Goal: Task Accomplishment & Management: Complete application form

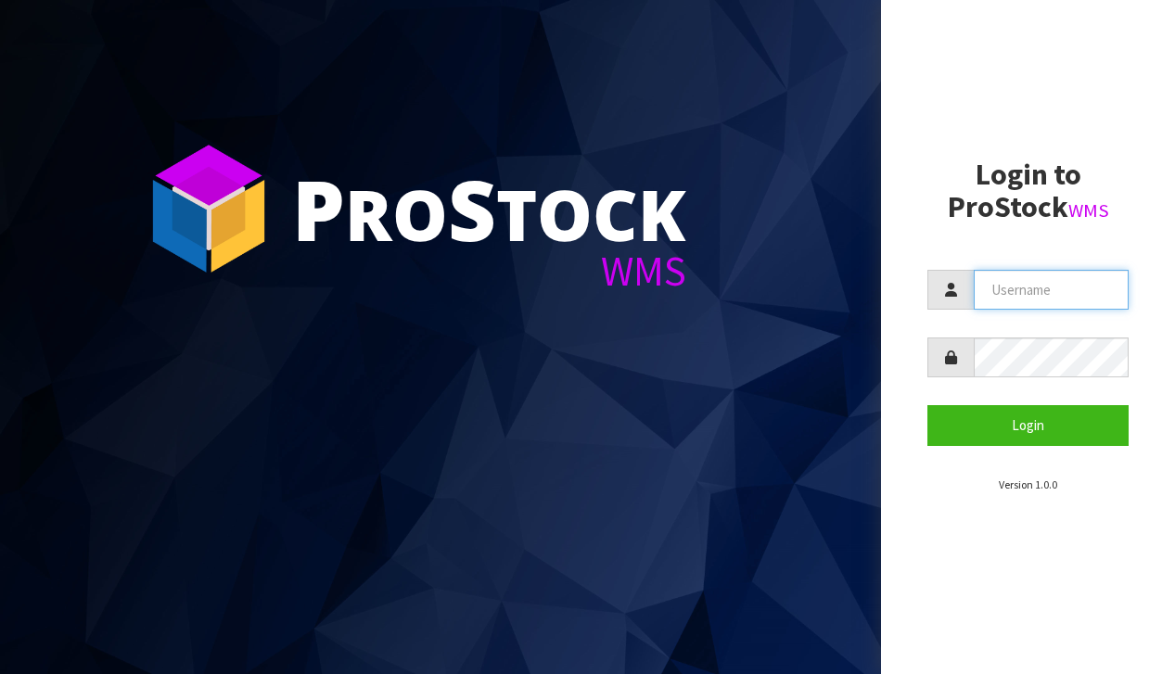
type input "[EMAIL_ADDRESS][DOMAIN_NAME]"
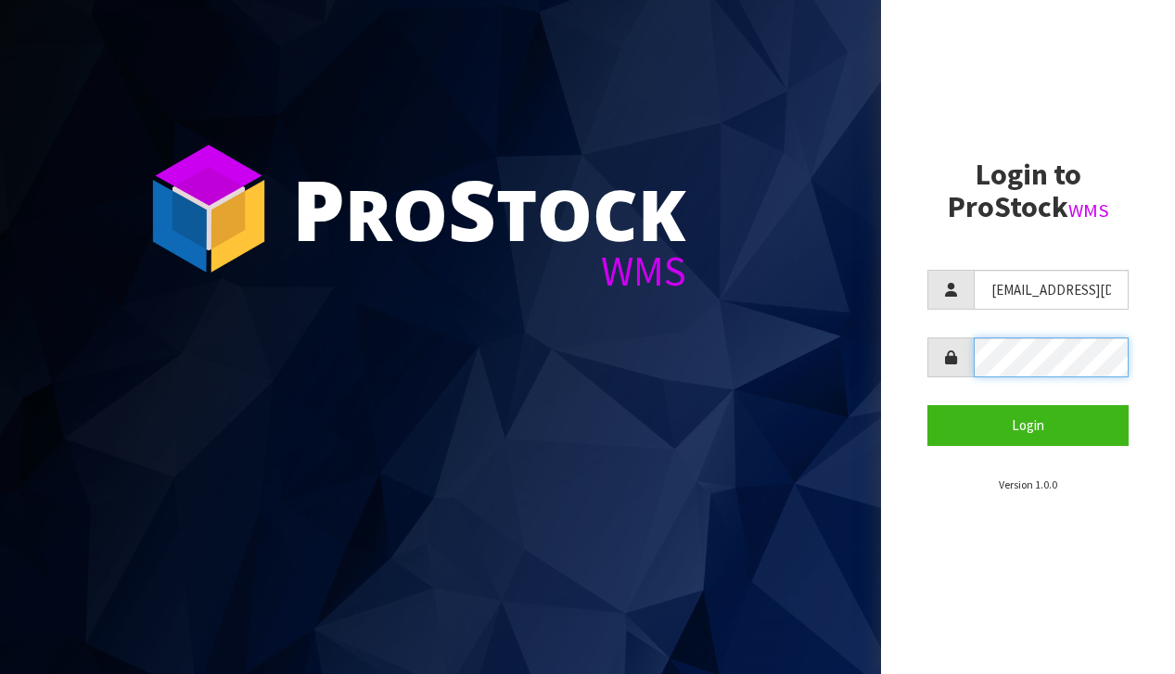
click at [1028, 425] on button "Login" at bounding box center [1028, 425] width 201 height 40
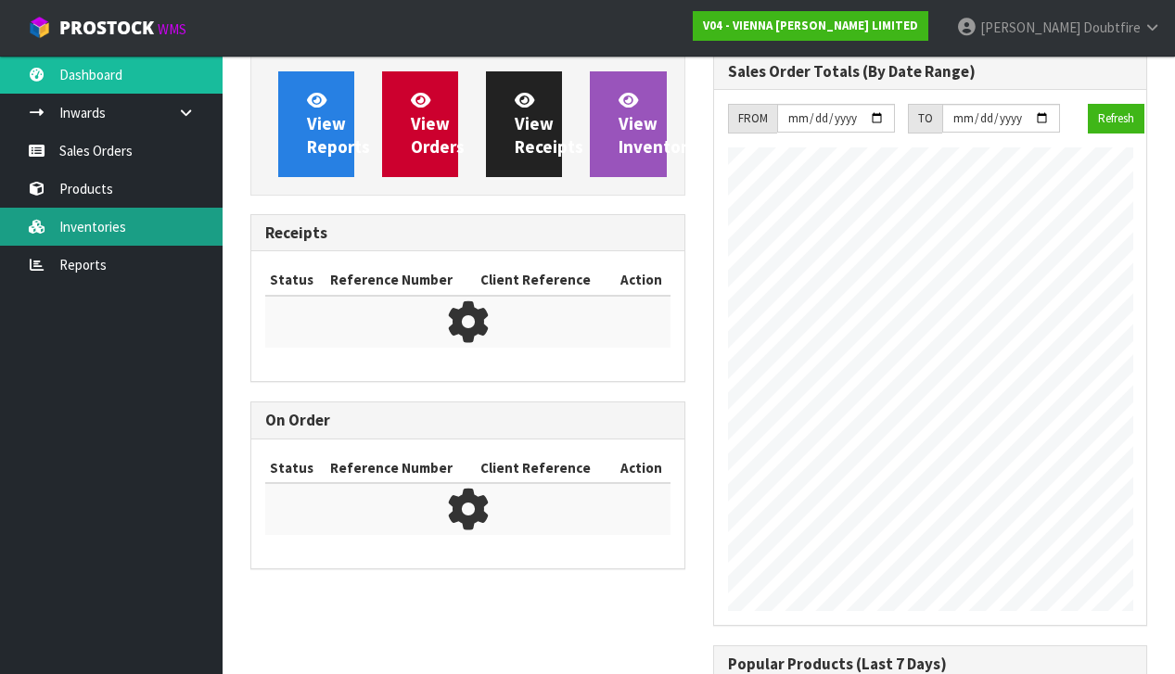
scroll to position [1237, 462]
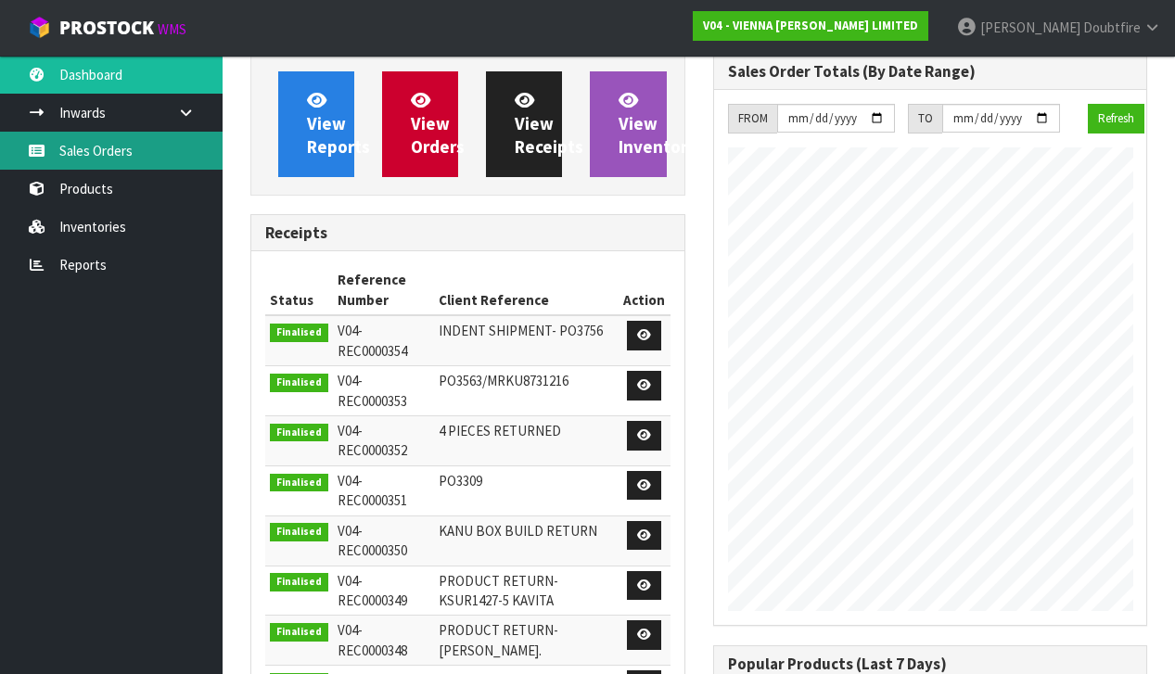
click at [87, 150] on link "Sales Orders" at bounding box center [111, 151] width 223 height 38
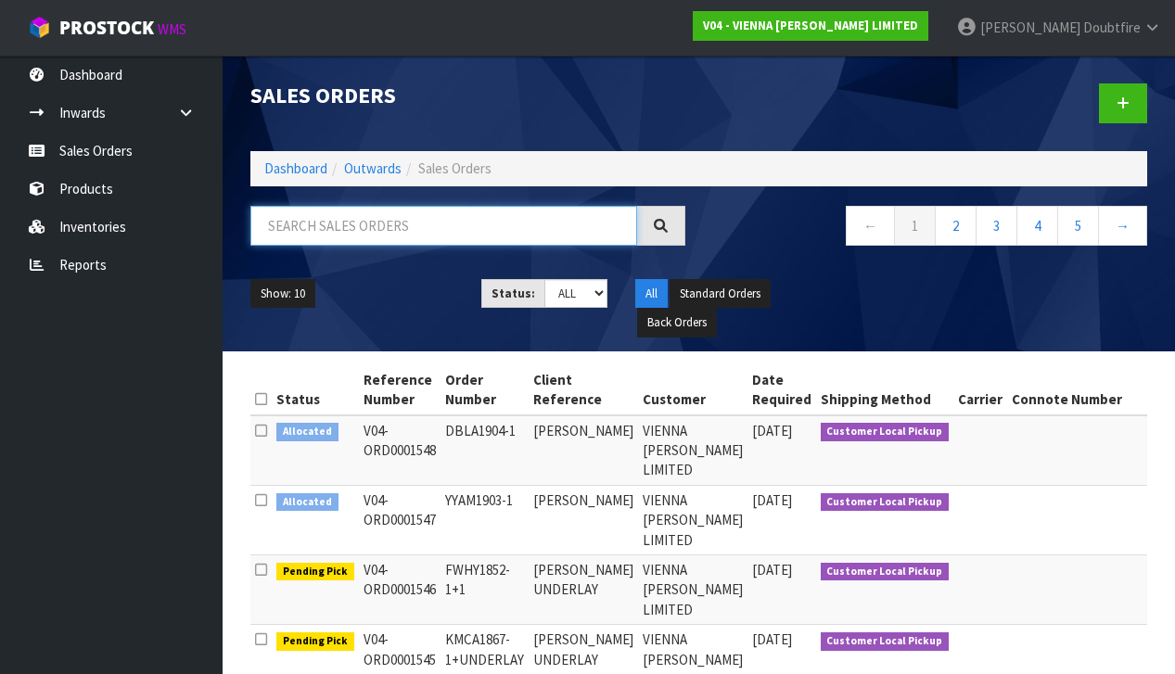
click at [372, 227] on input "text" at bounding box center [443, 226] width 387 height 40
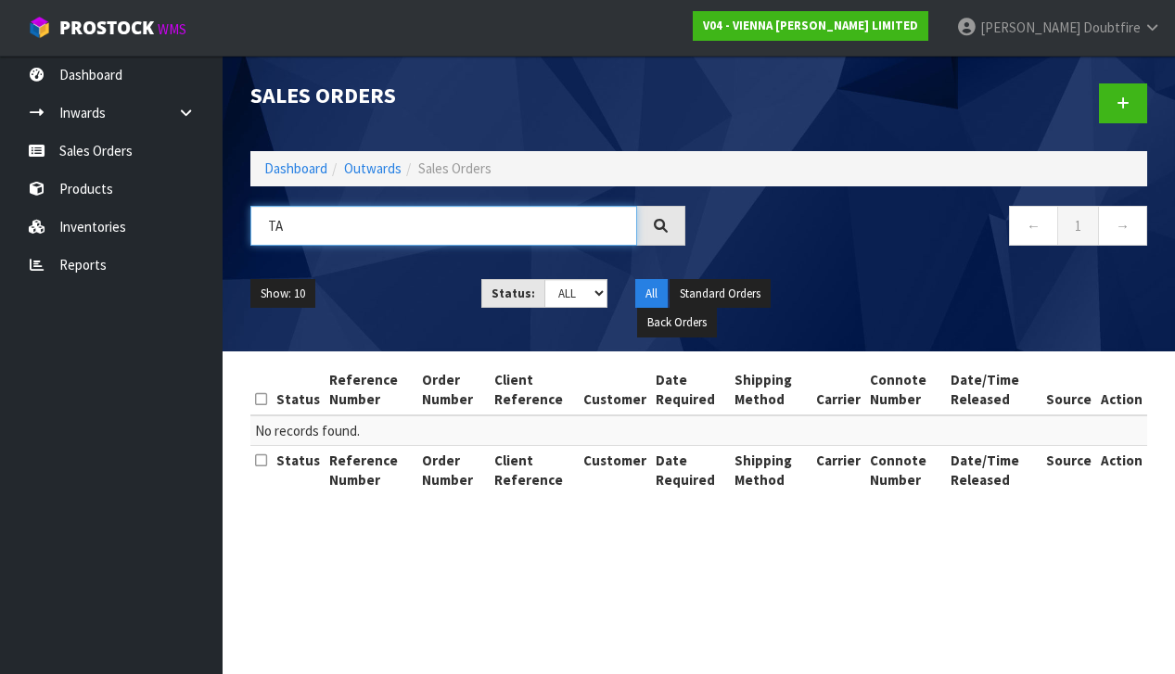
type input "T"
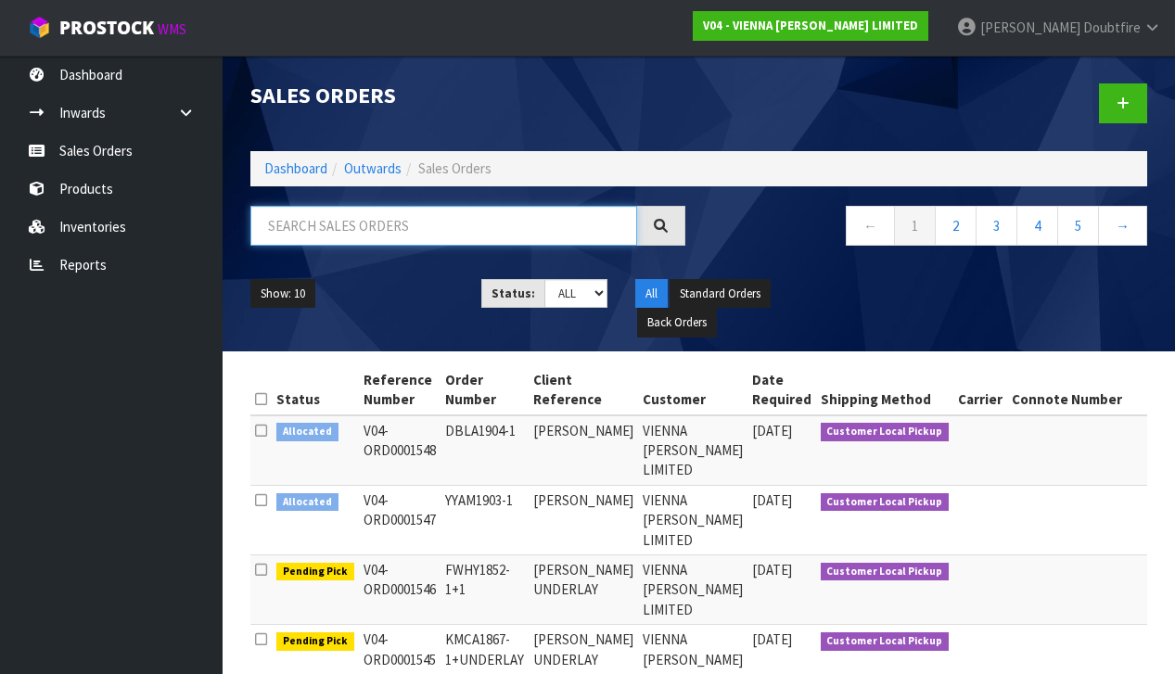
paste input "SSTU1364-21"
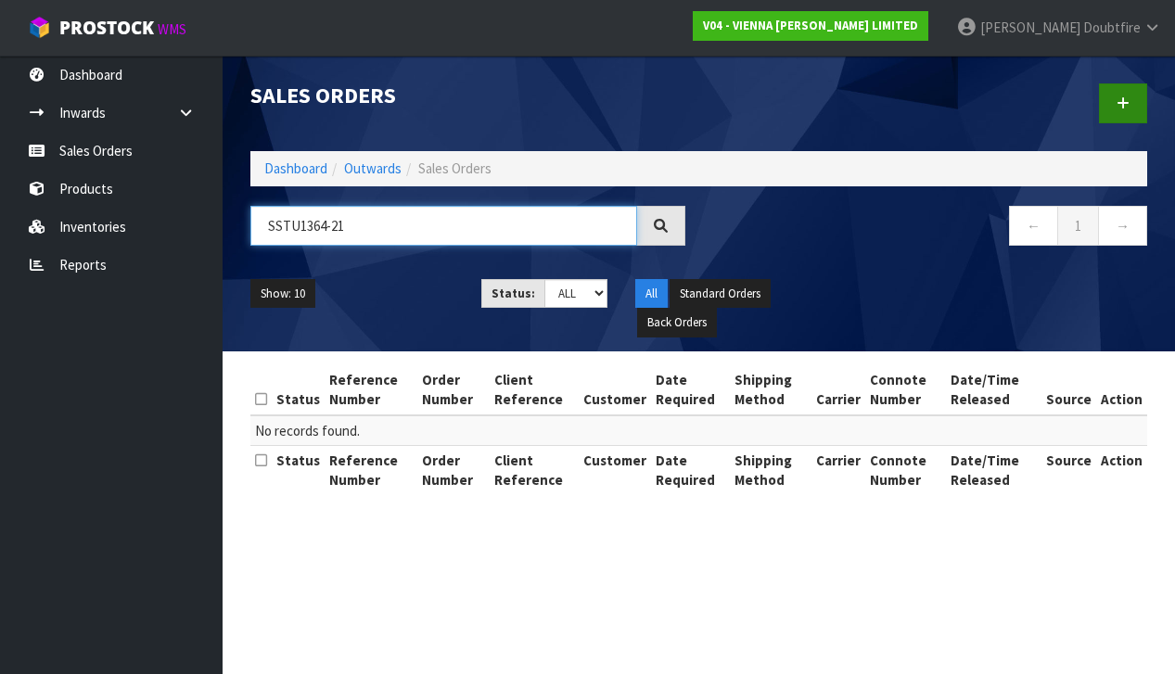
type input "SSTU1364-21"
click at [1136, 100] on link at bounding box center [1123, 103] width 48 height 40
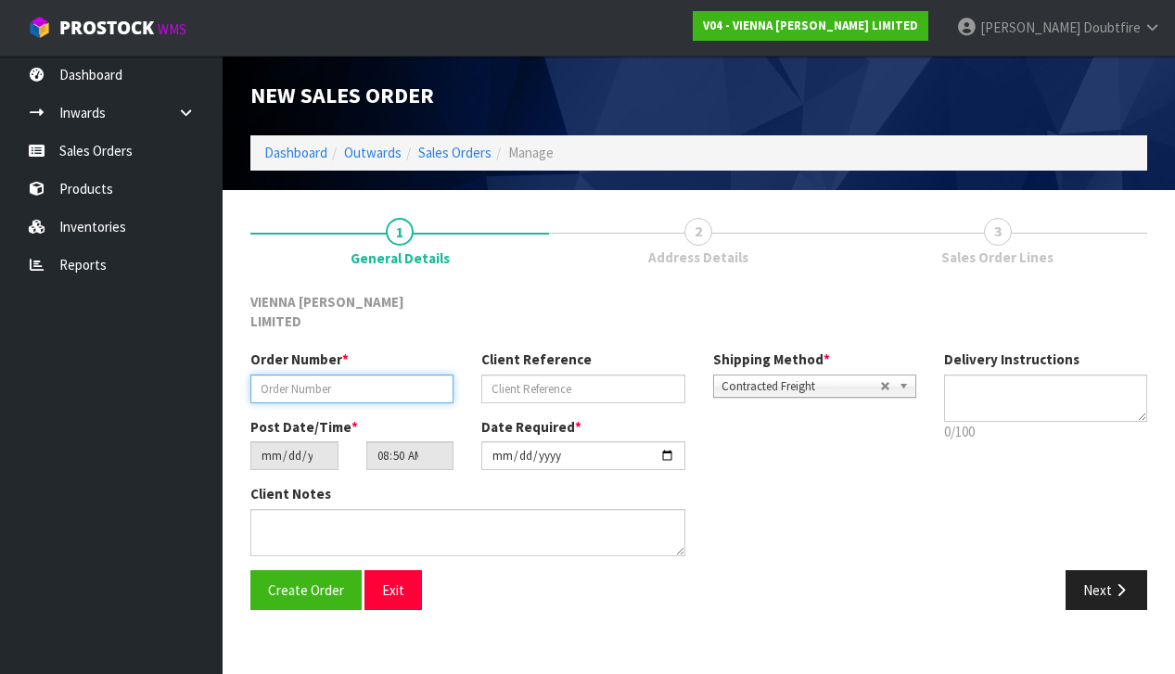
paste input "SSTU1364-21"
type input "SSTU1364-21"
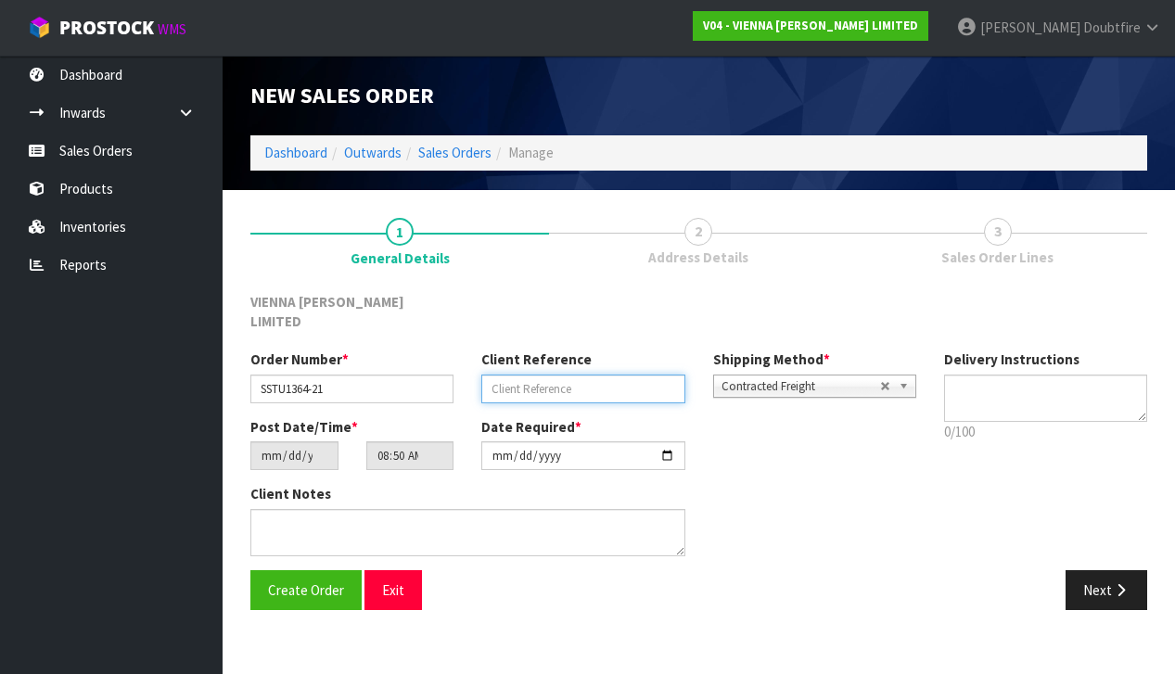
click at [538, 376] on input "text" at bounding box center [582, 389] width 203 height 29
type input "SPATIAL [GEOGRAPHIC_DATA]"
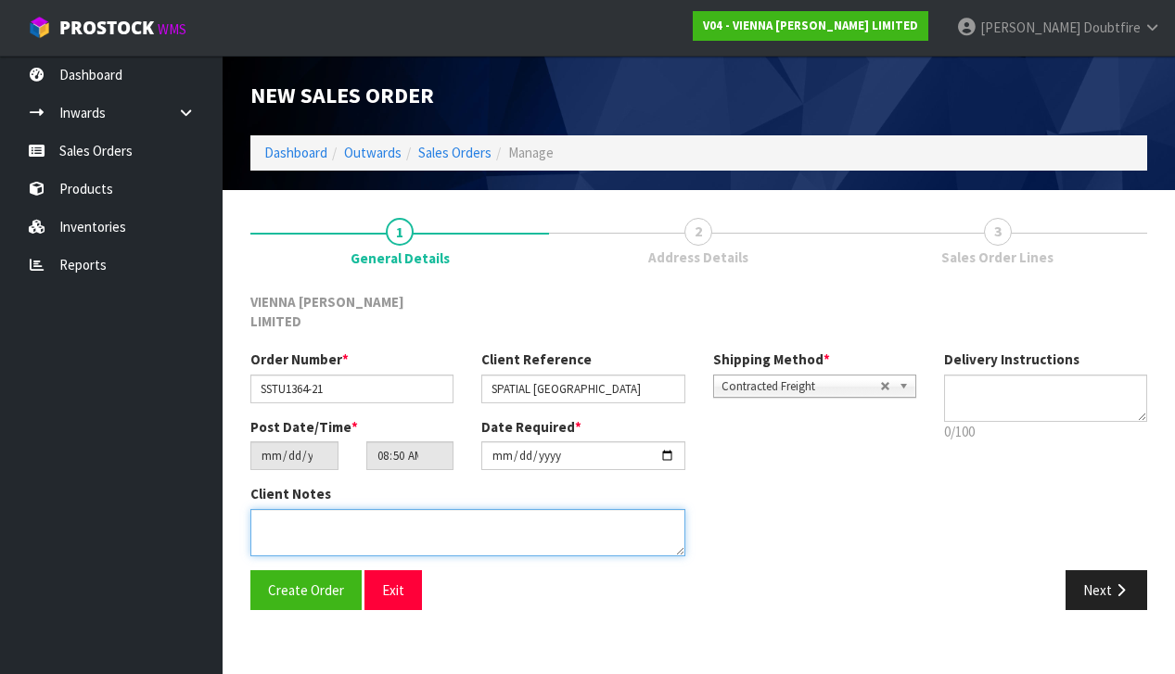
click at [373, 509] on textarea at bounding box center [467, 532] width 435 height 47
type textarea "SPATIAL [GEOGRAPHIC_DATA]"
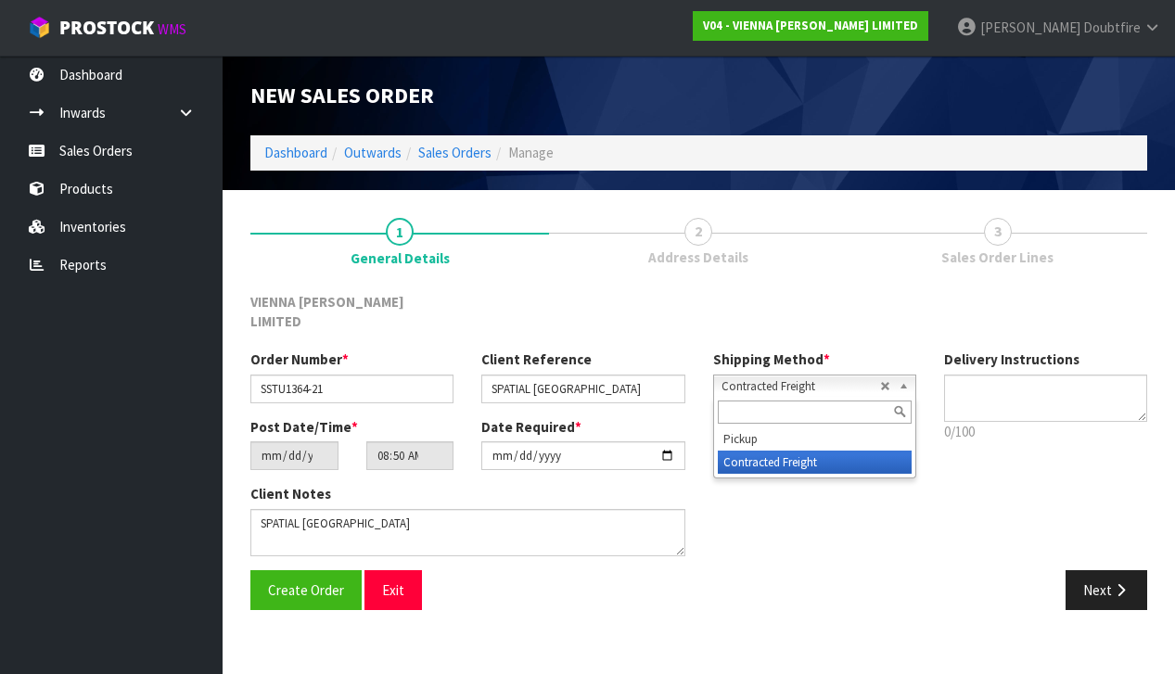
click at [825, 376] on span "Contracted Freight" at bounding box center [801, 387] width 159 height 22
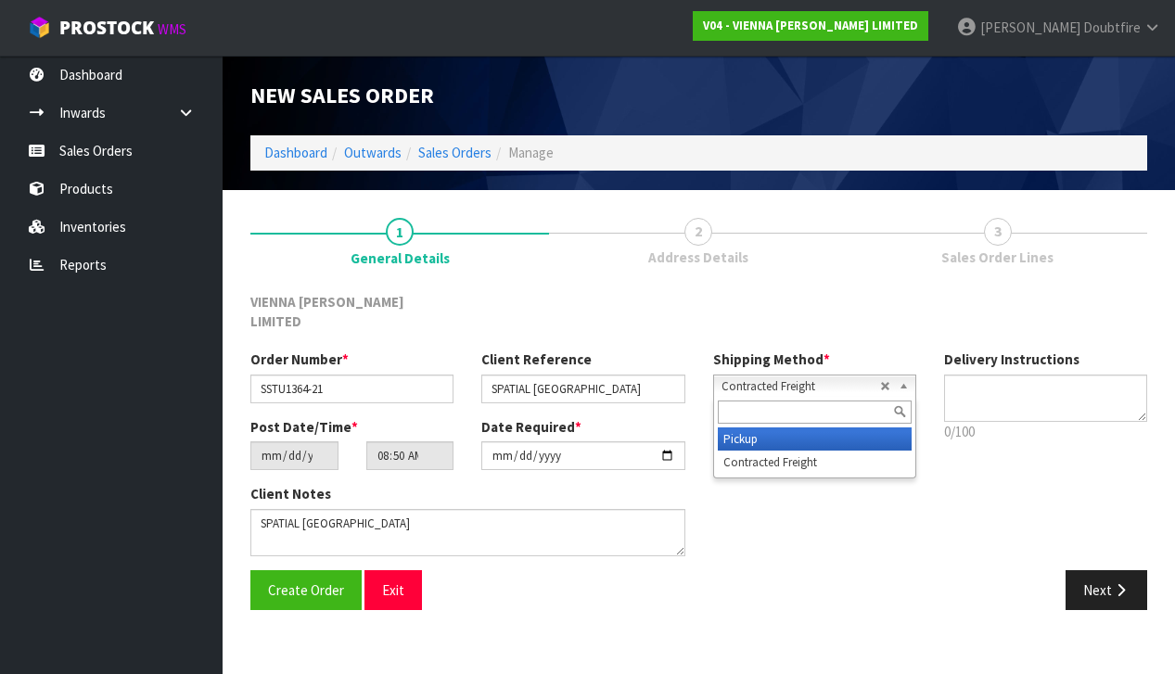
click at [766, 428] on li "Pickup" at bounding box center [815, 439] width 194 height 23
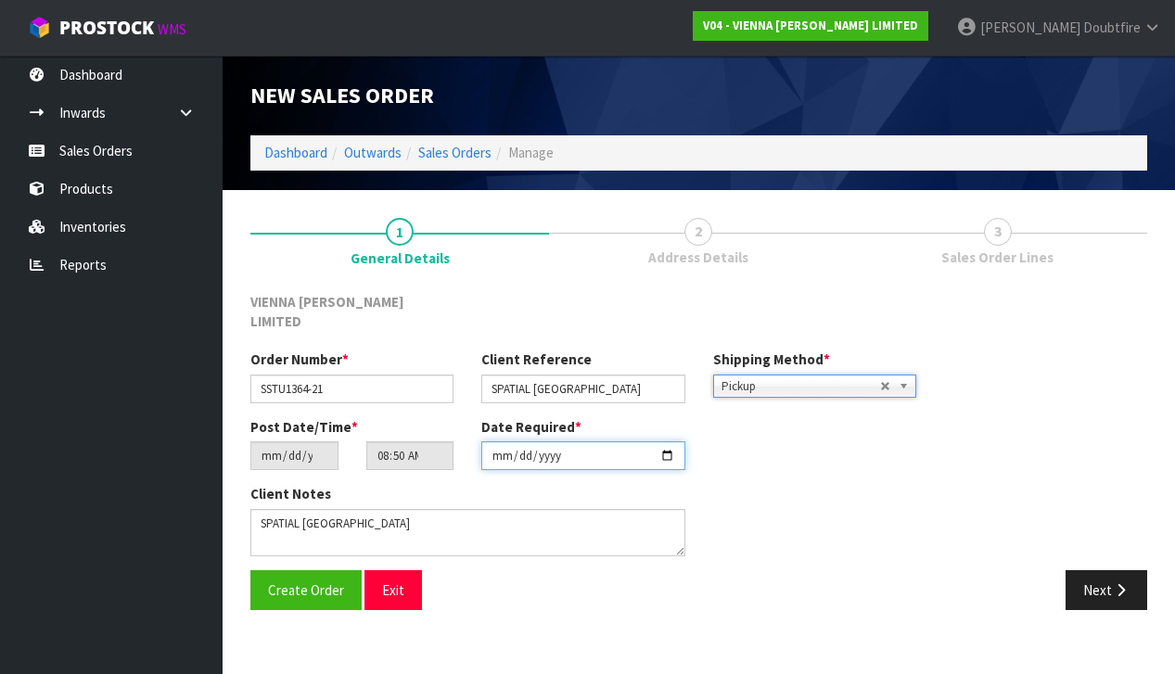
click at [502, 448] on input "[DATE]" at bounding box center [582, 456] width 203 height 29
type input "[DATE]"
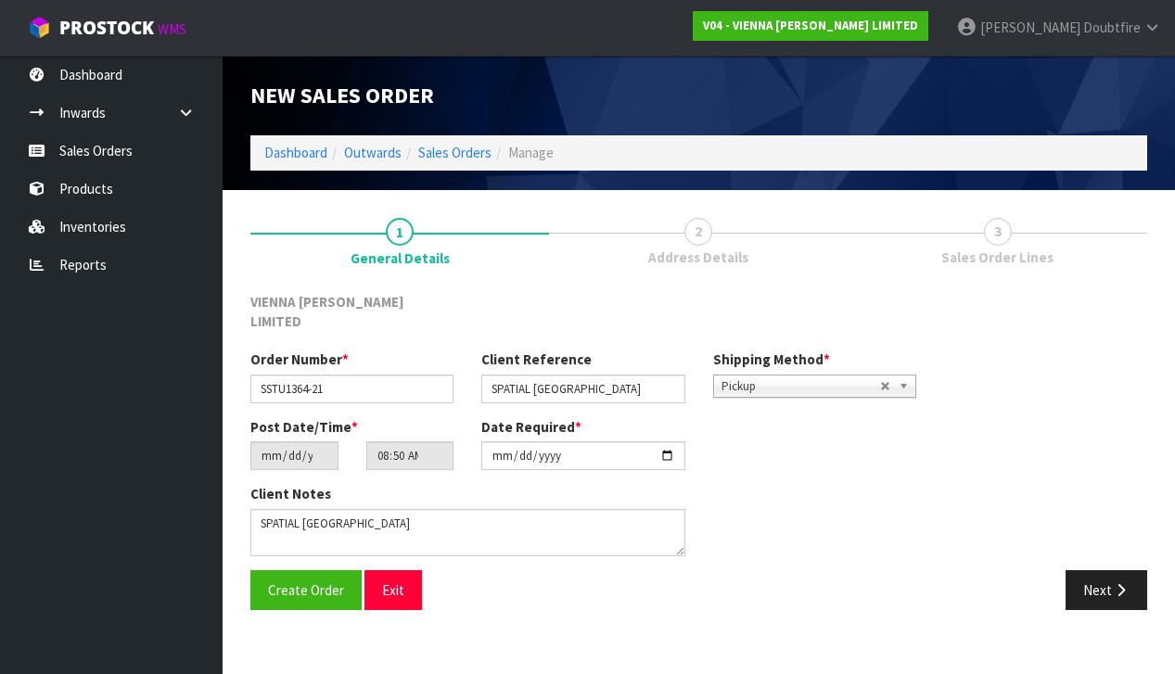
click at [465, 608] on section "1 General Details 2 Address Details 3 Sales Order Lines VIENNA [PERSON_NAME] LI…" at bounding box center [699, 414] width 953 height 448
click at [314, 582] on span "Create Order" at bounding box center [306, 591] width 76 height 18
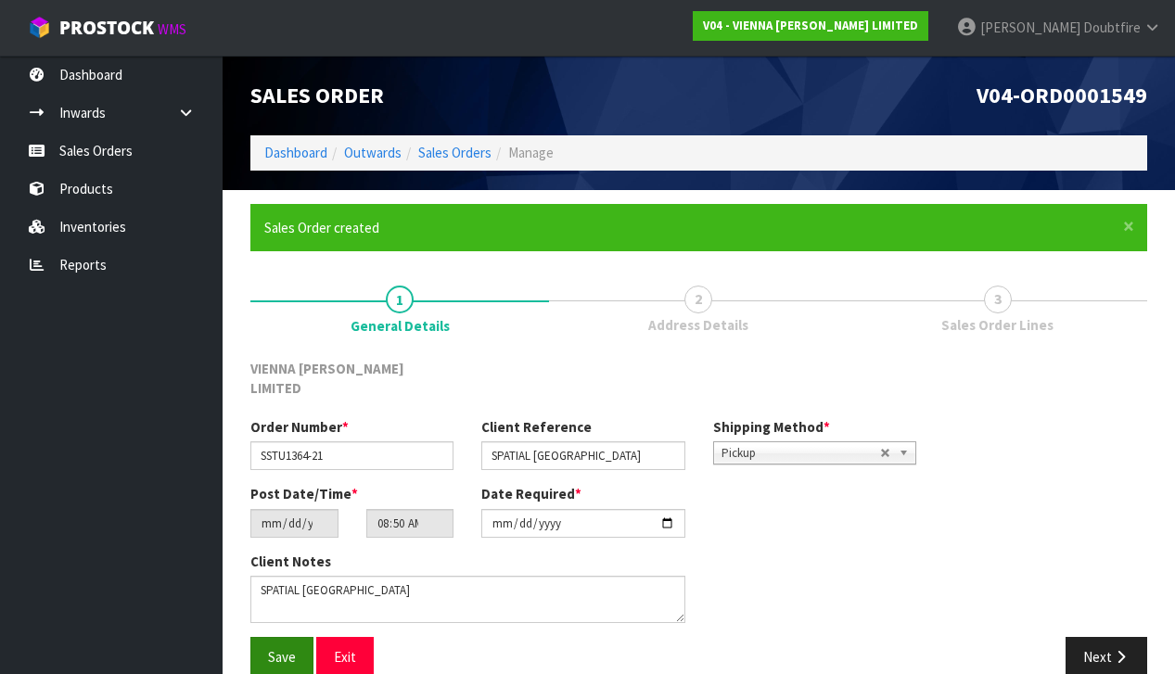
click at [284, 648] on span "Save" at bounding box center [282, 657] width 28 height 18
click at [1107, 638] on button "Next" at bounding box center [1107, 657] width 82 height 40
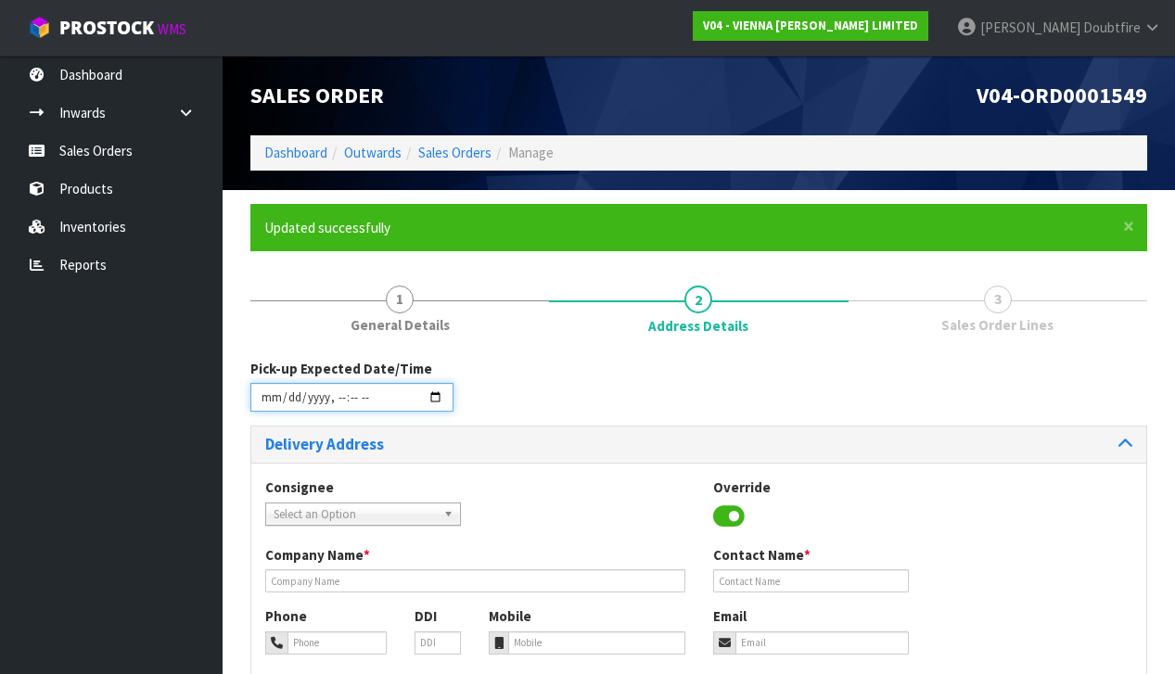
click at [267, 408] on input "datetime-local" at bounding box center [351, 397] width 203 height 29
type input "[DATE]T08:51"
click at [527, 501] on div "Consignee 000001.BAY MECHANICS - BAY MECHANICS 000001A - BRAKE & TRANSMISSION N…" at bounding box center [698, 512] width 895 height 68
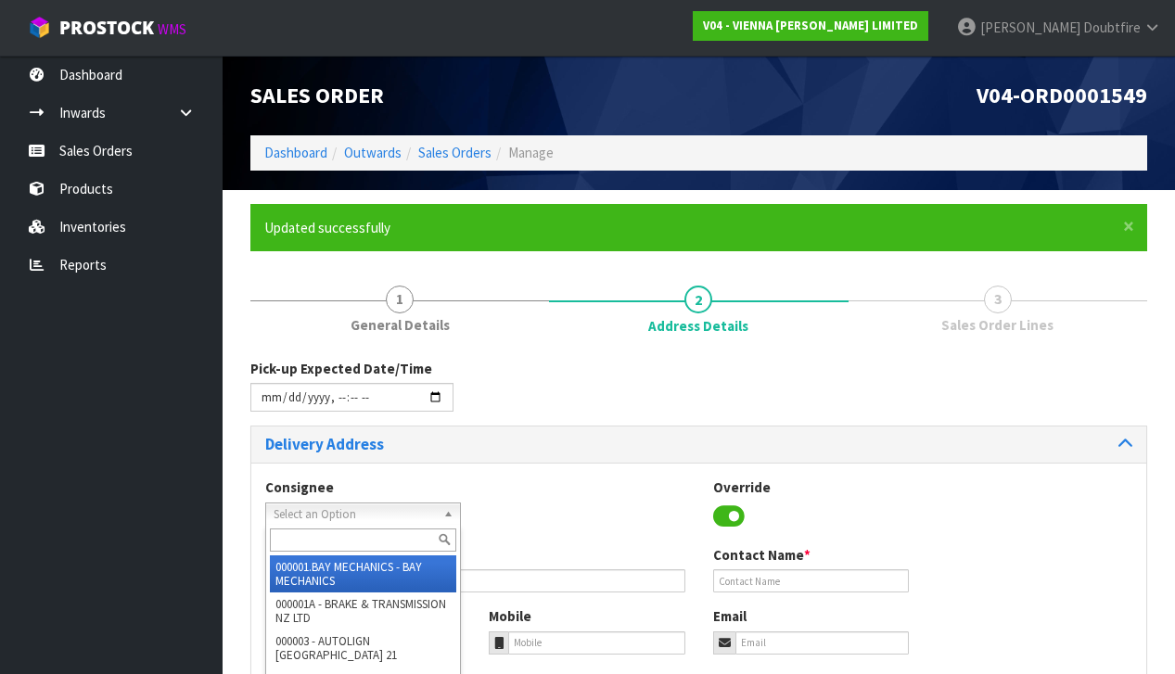
click at [323, 512] on span "Select an Option" at bounding box center [355, 515] width 162 height 22
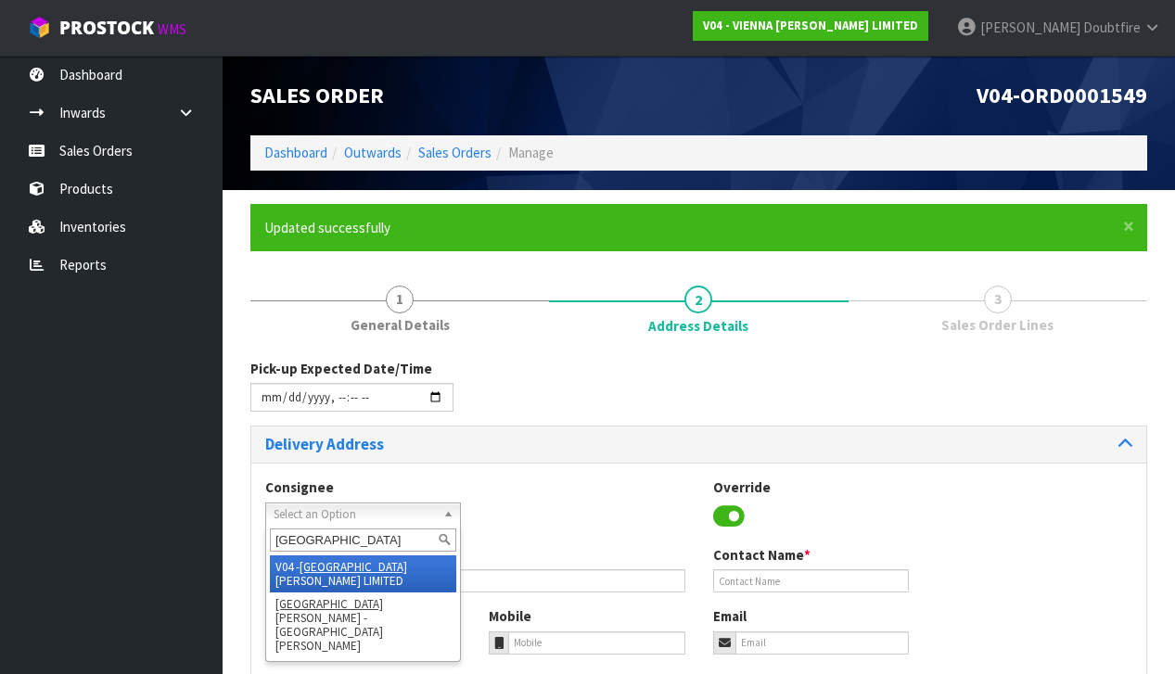
type input "[GEOGRAPHIC_DATA]"
click at [346, 557] on li "V04 - VIENNA [PERSON_NAME] LIMITED" at bounding box center [363, 574] width 186 height 37
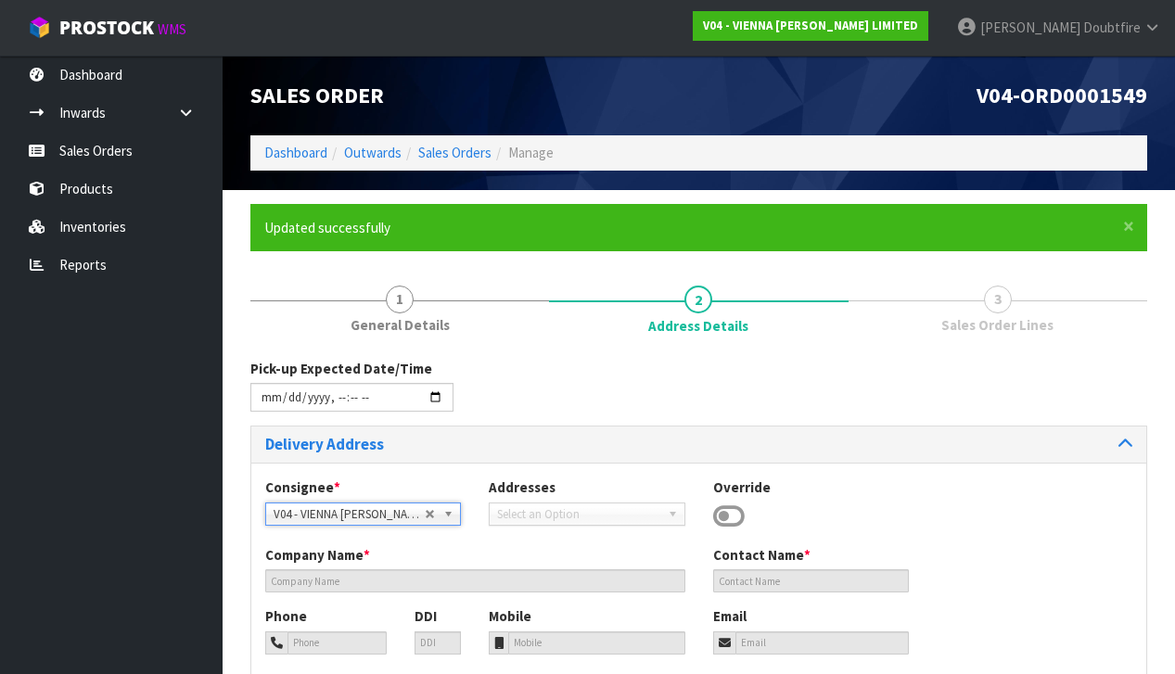
type input "VIENNA [PERSON_NAME] LIMITED"
type input "[PERSON_NAME]"
type input "[PHONE_NUMBER]"
type input "[PERSON_NAME][EMAIL_ADDRESS][DOMAIN_NAME]"
type input "2 ROXBURGH ST"
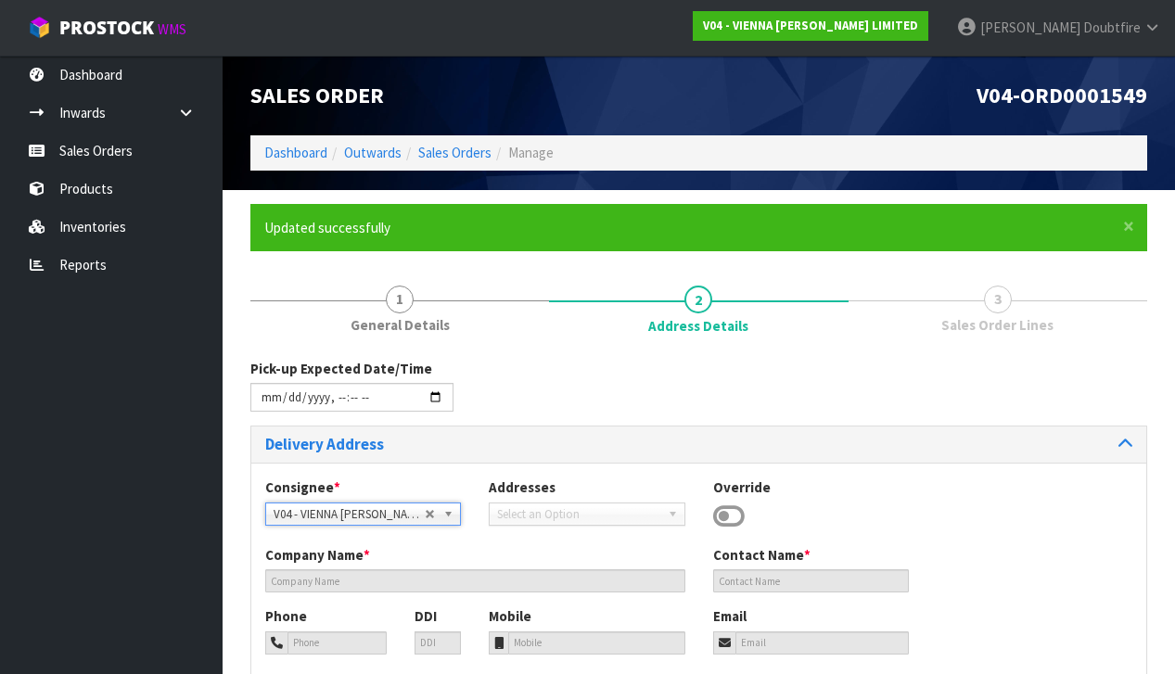
type input "1023"
type input "[GEOGRAPHIC_DATA]"
type input "NEWMARKET"
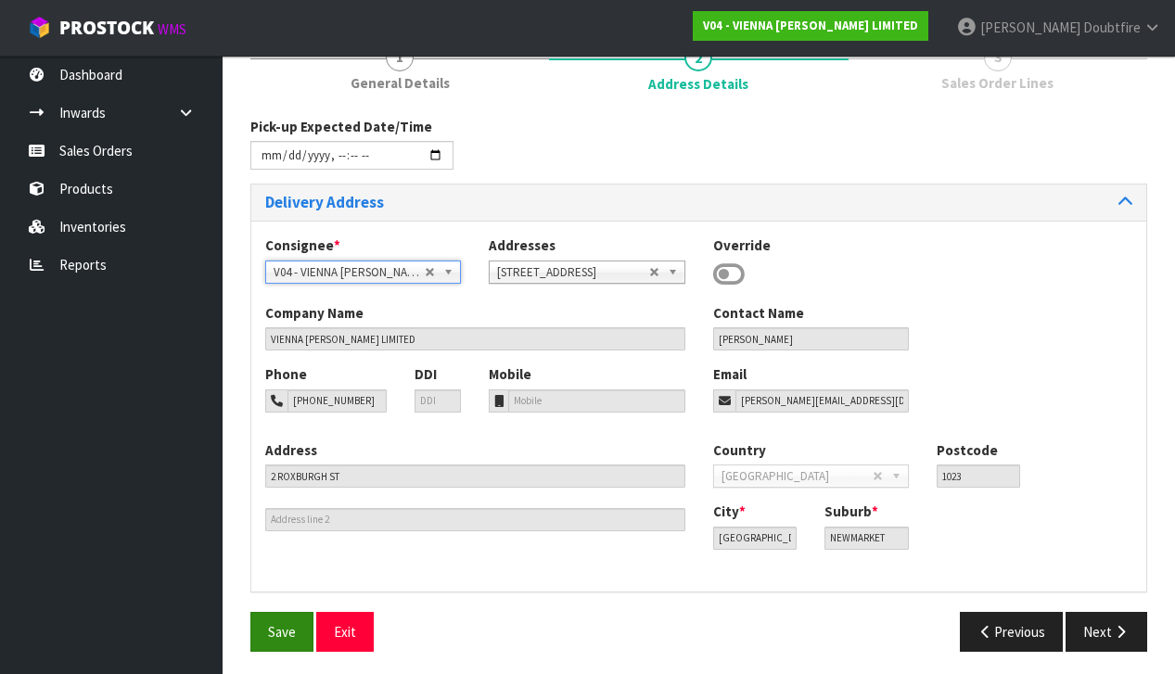
click at [275, 634] on span "Save" at bounding box center [282, 632] width 28 height 18
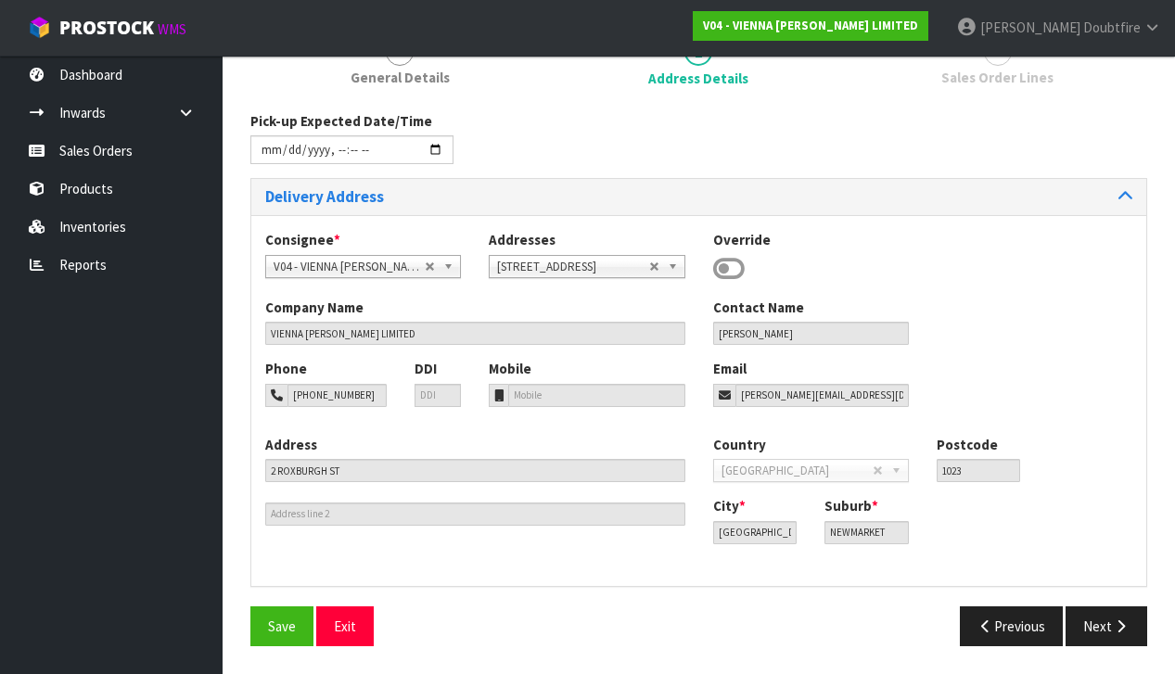
type input "[DATE]T08:51"
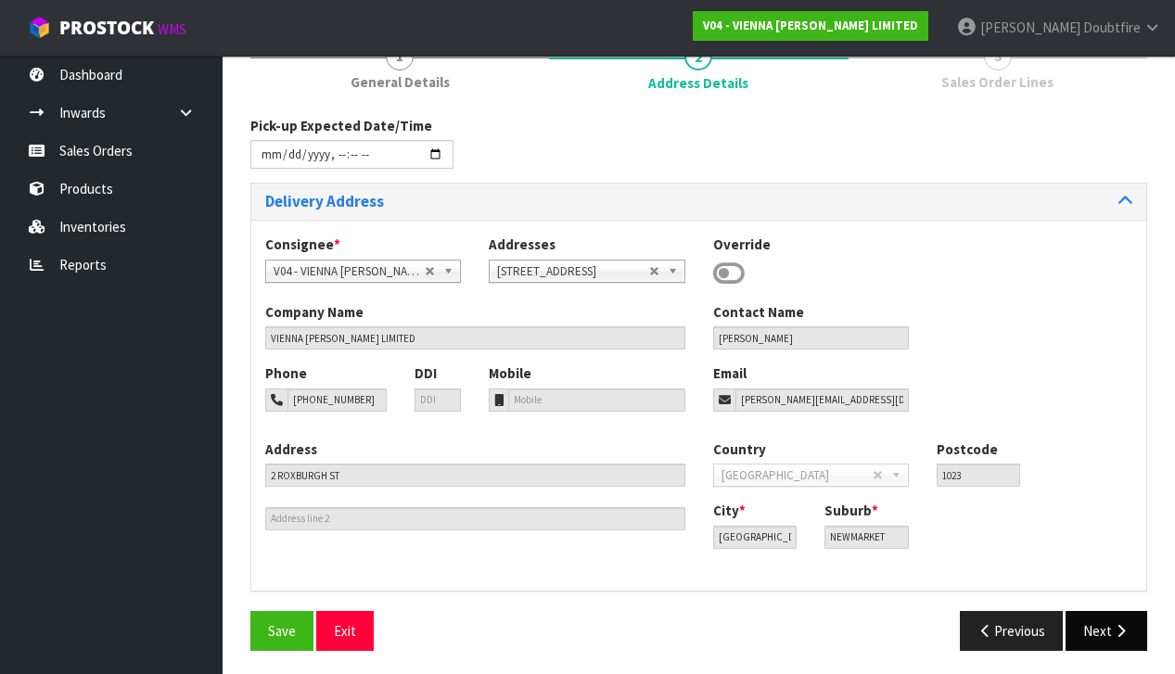
scroll to position [242, 0]
click at [1085, 621] on button "Next" at bounding box center [1107, 632] width 82 height 40
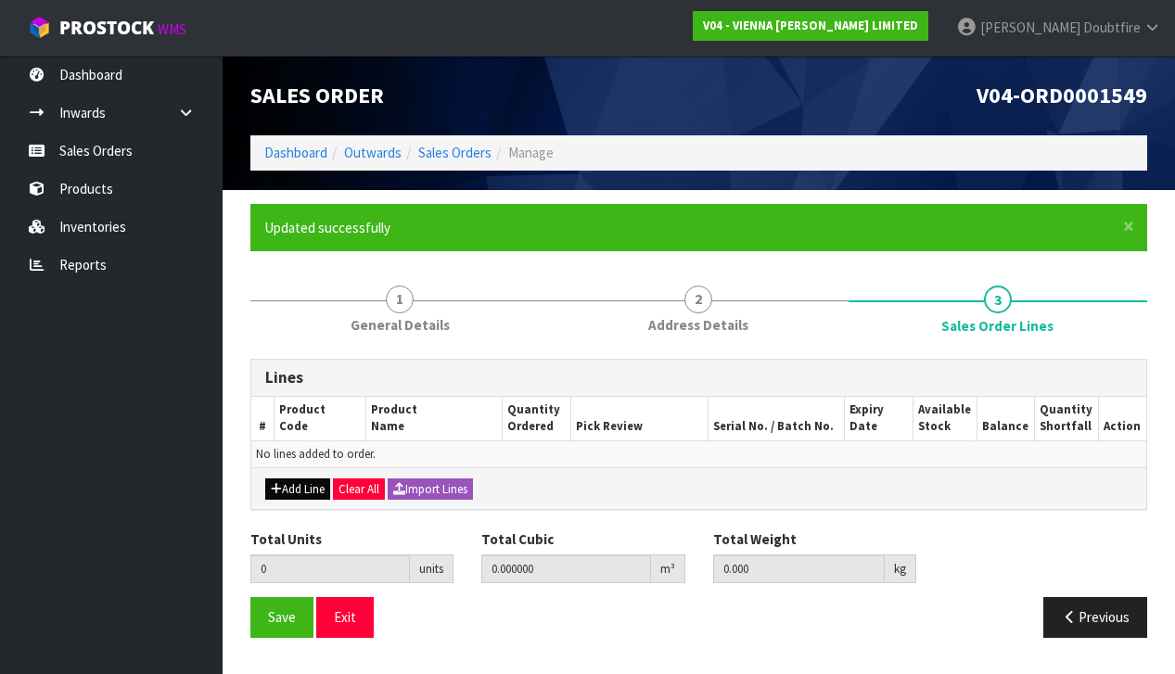
click at [310, 487] on button "Add Line" at bounding box center [297, 490] width 65 height 22
type input "0"
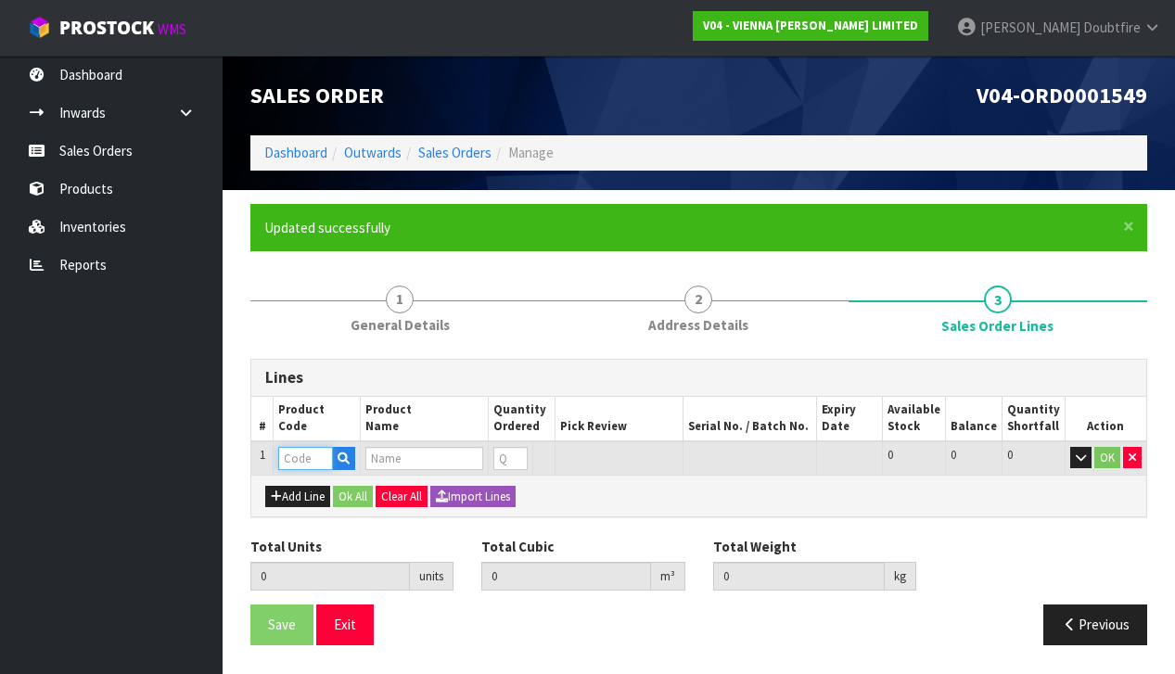
click at [295, 460] on input "text" at bounding box center [305, 458] width 55 height 23
type input "IC"
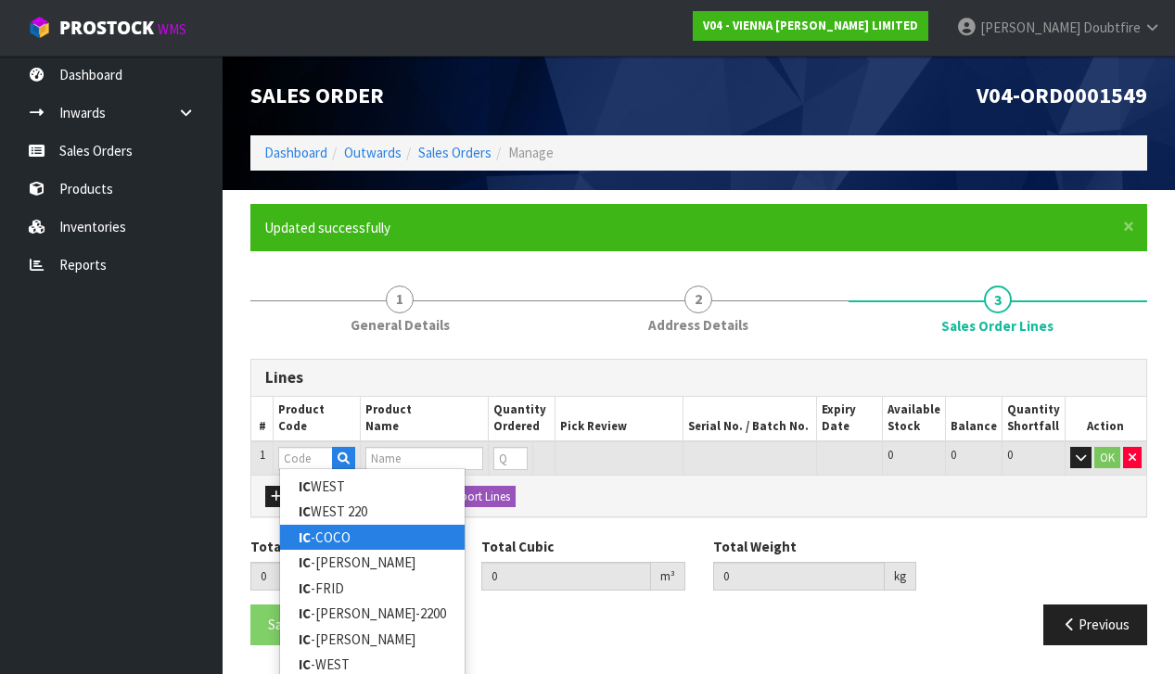
click at [335, 534] on link "IC -COCO" at bounding box center [372, 537] width 185 height 25
type input "IC-COCO"
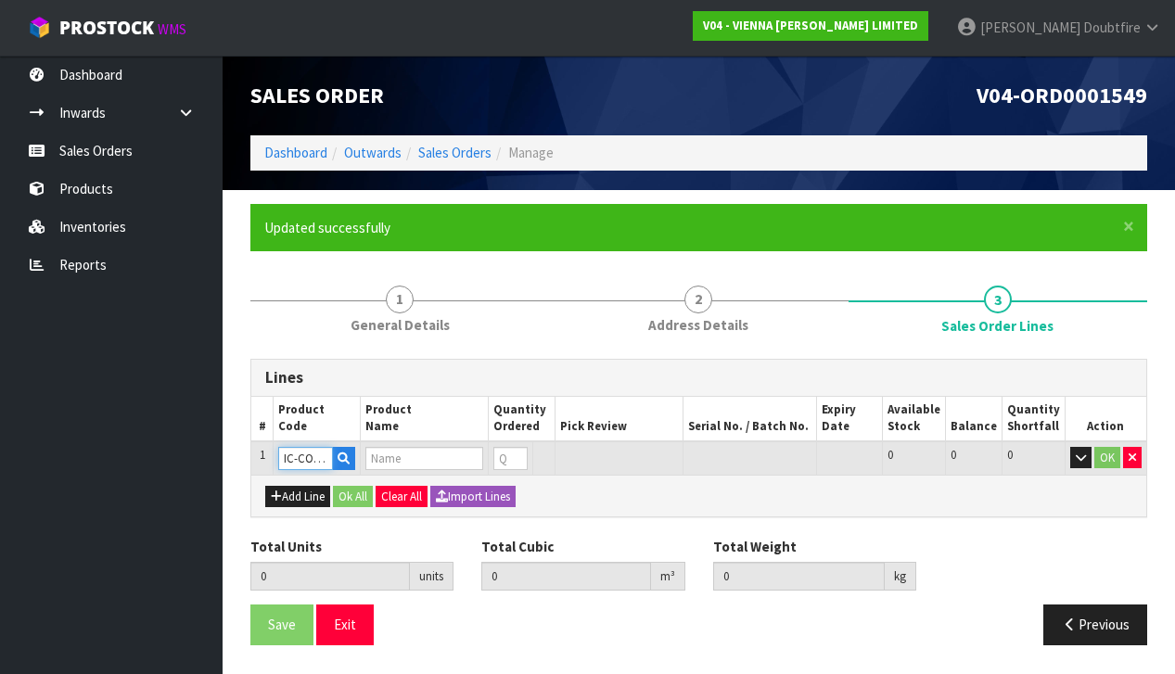
type input "0.000000"
type input "0.000"
type input "ICONS COLLECTION COCO 220X2200 XML 2.904M2"
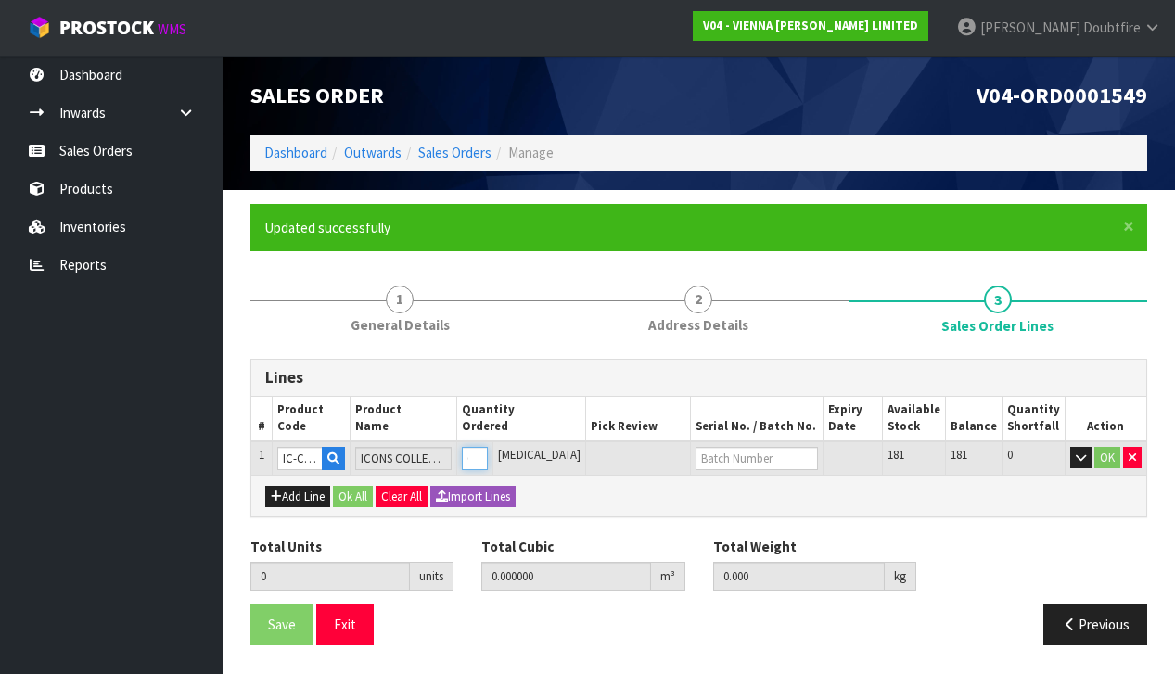
type input "1"
type input "0.0555"
type input "32"
click at [488, 452] on input "1" at bounding box center [475, 458] width 26 height 23
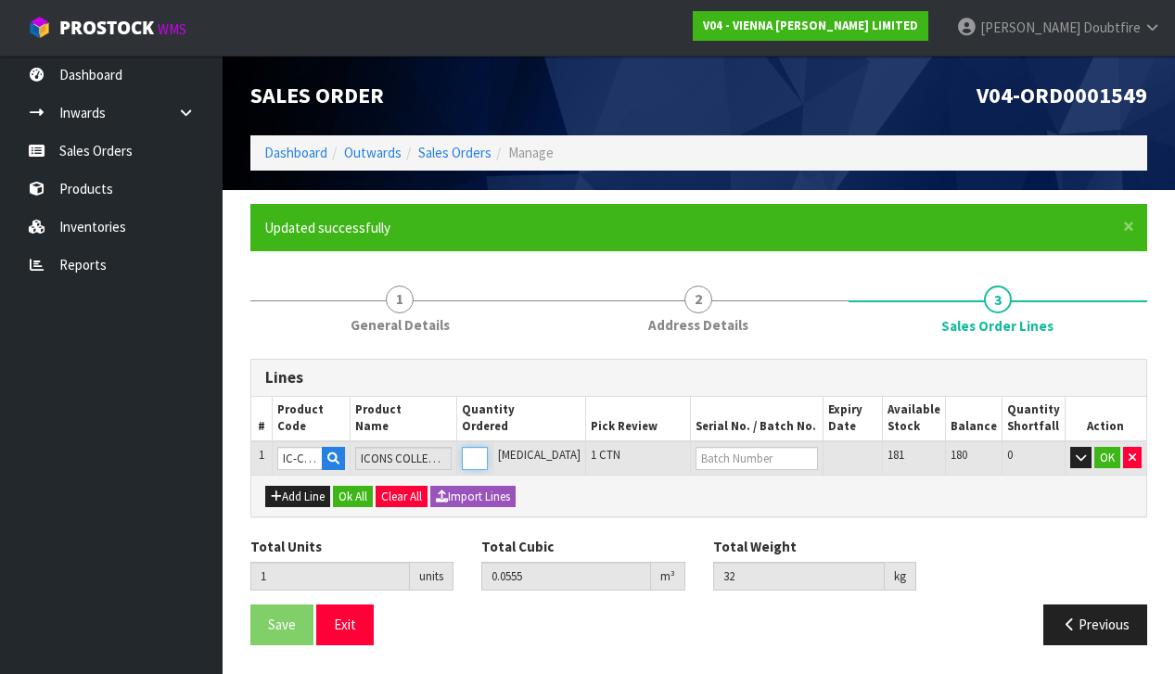
type input "0"
type input "1"
type input "0.0555"
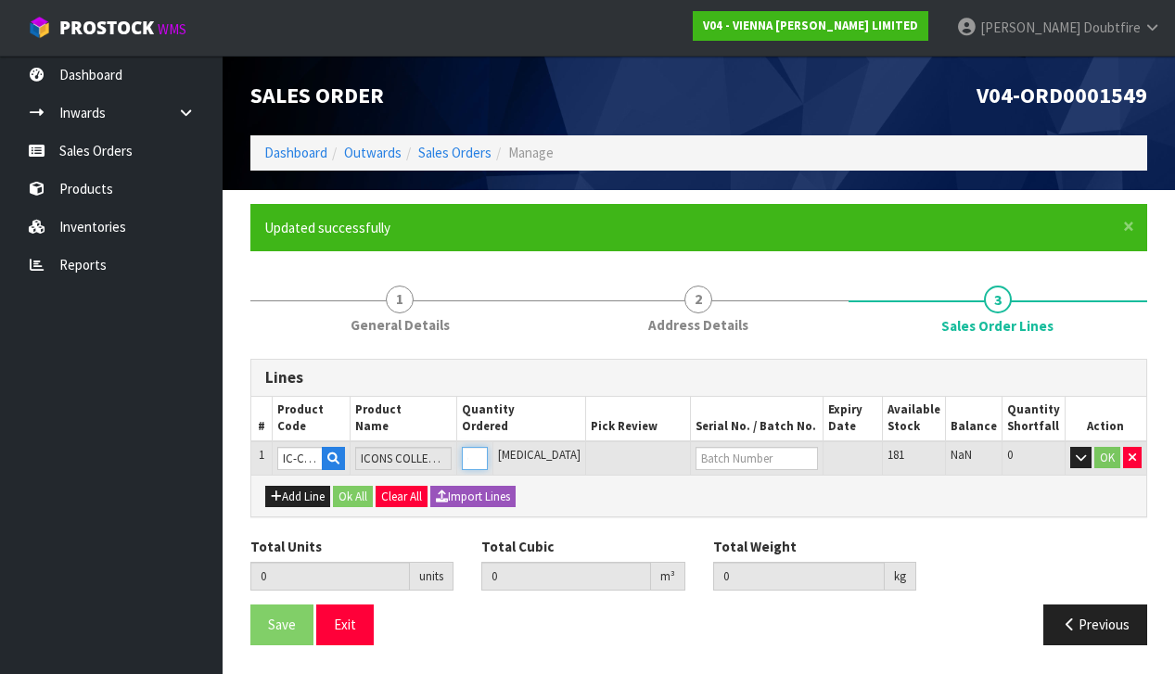
type input "32"
type input "1"
type input "12"
type input "0.666"
type input "384"
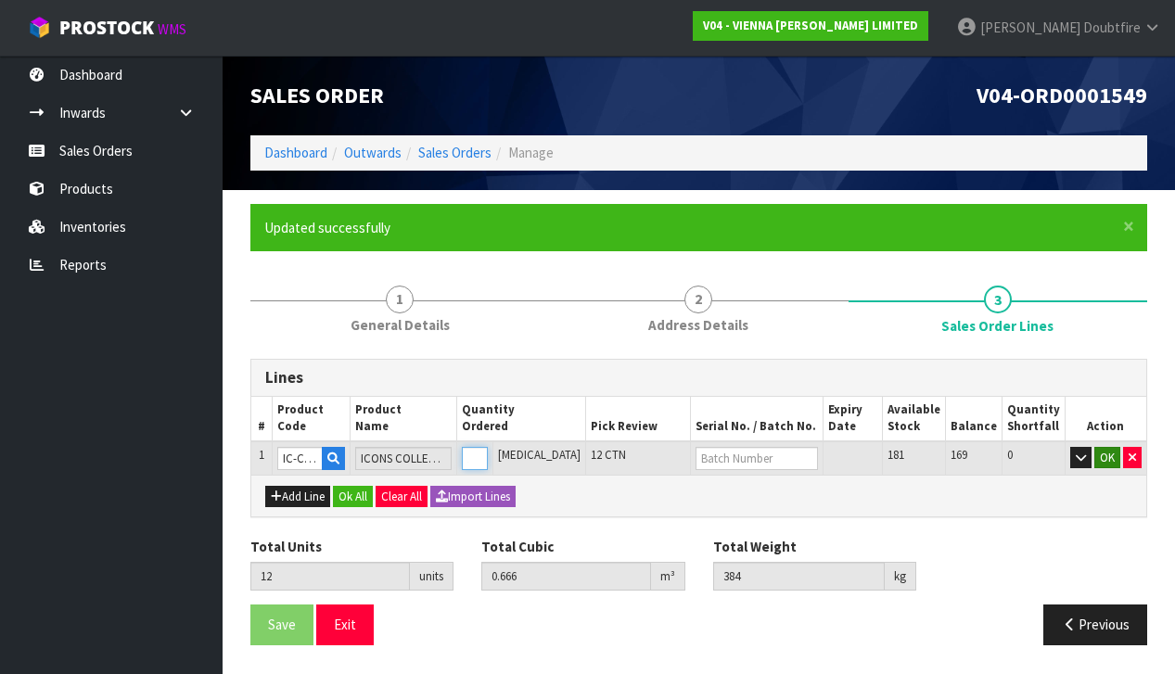
type input "12"
click at [1101, 455] on button "OK" at bounding box center [1108, 458] width 26 height 22
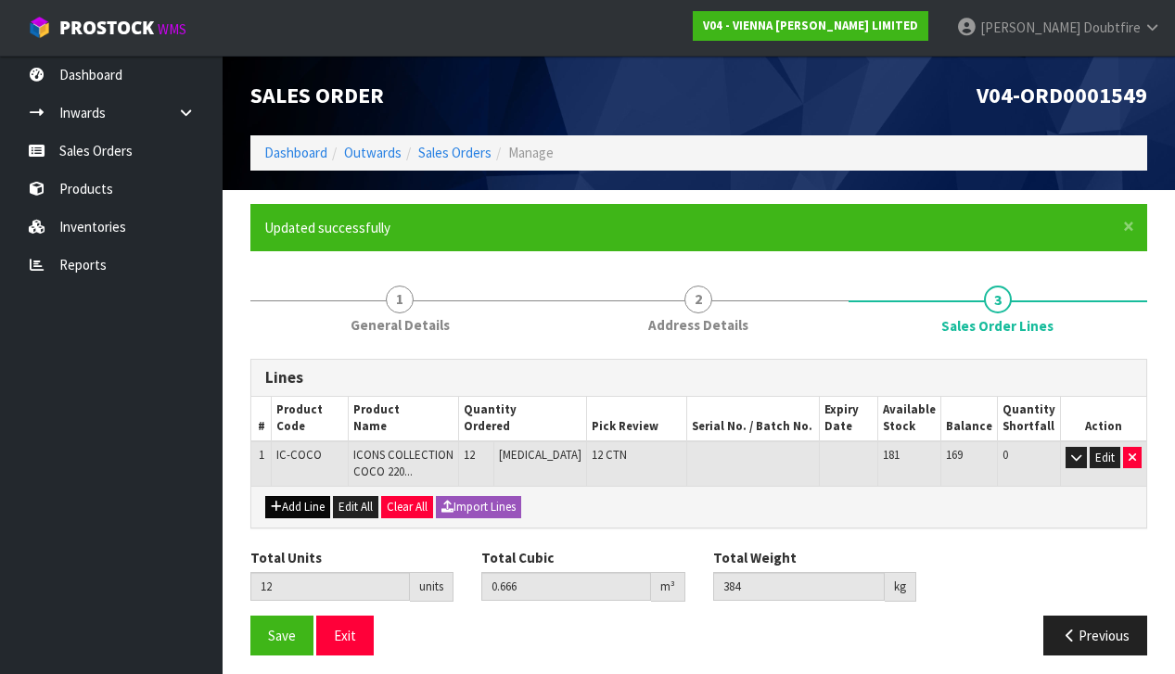
click at [302, 503] on button "Add Line" at bounding box center [297, 507] width 65 height 22
type input "0"
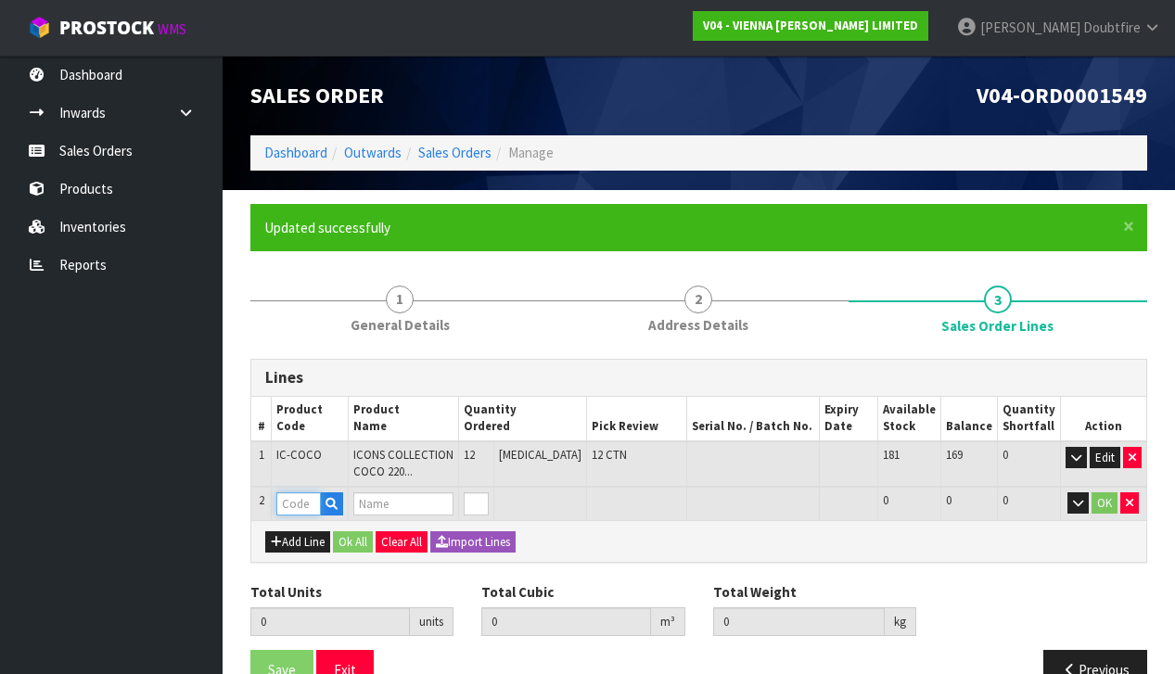
click at [302, 501] on input "text" at bounding box center [298, 504] width 44 height 23
type input "PARA"
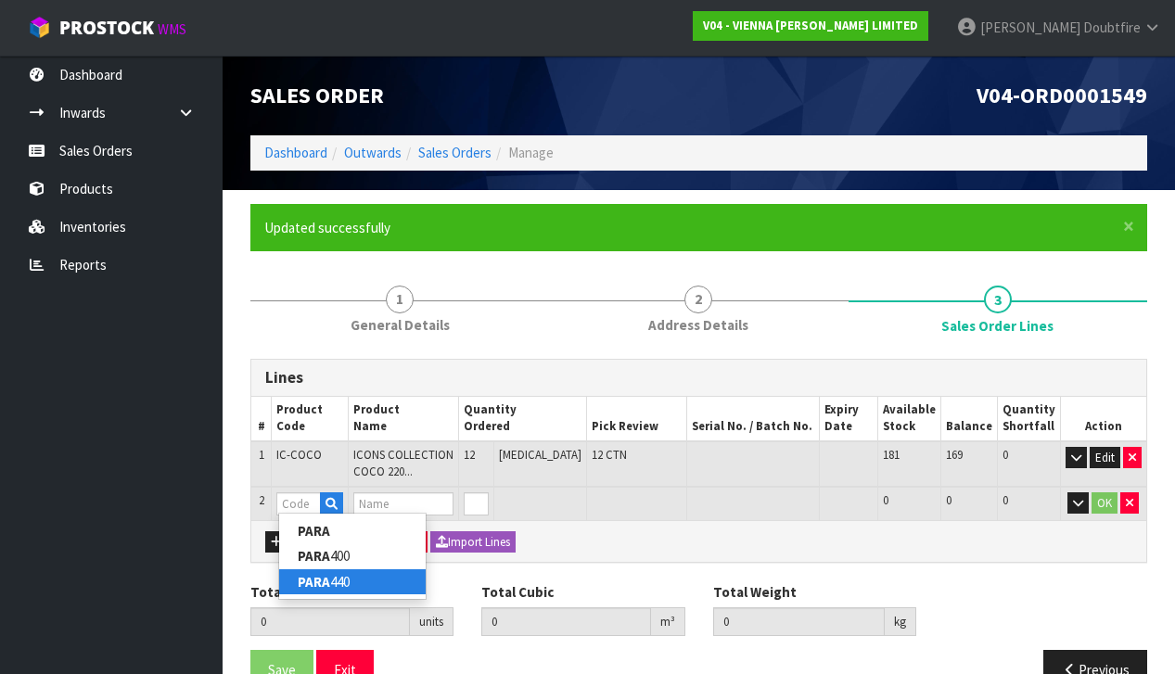
click at [339, 575] on link "PARA 440" at bounding box center [352, 582] width 147 height 25
type input "PARA 440"
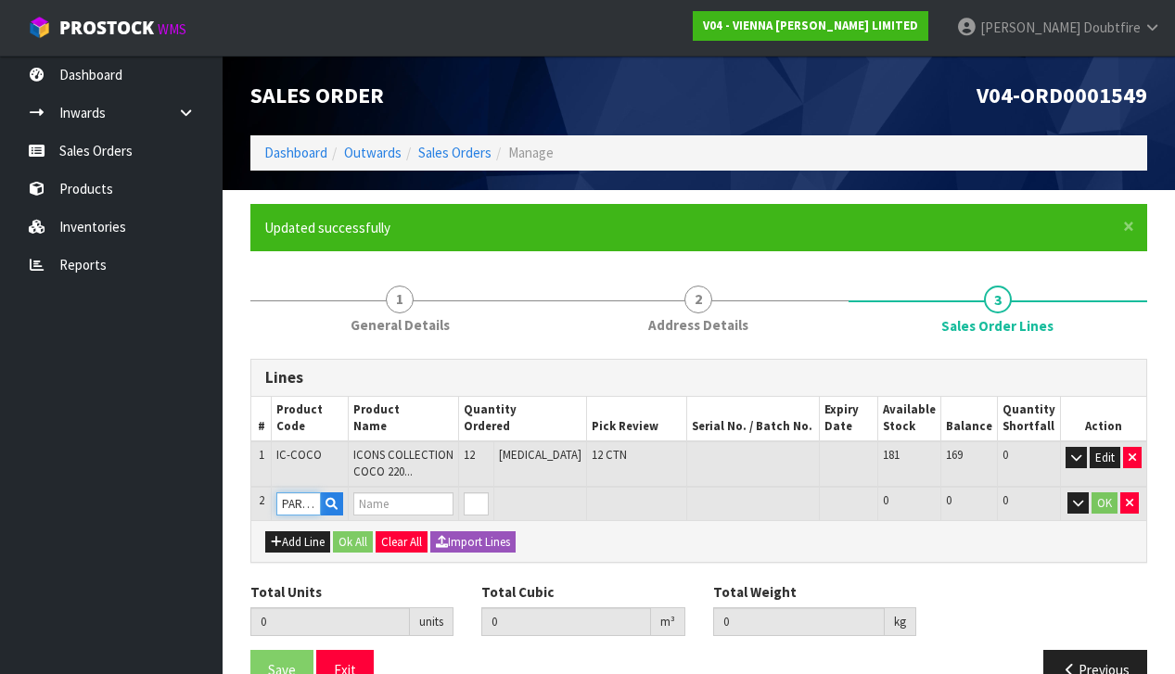
type input "12"
type input "0.666"
type input "384"
type input "PARABOND 440"
type input "1"
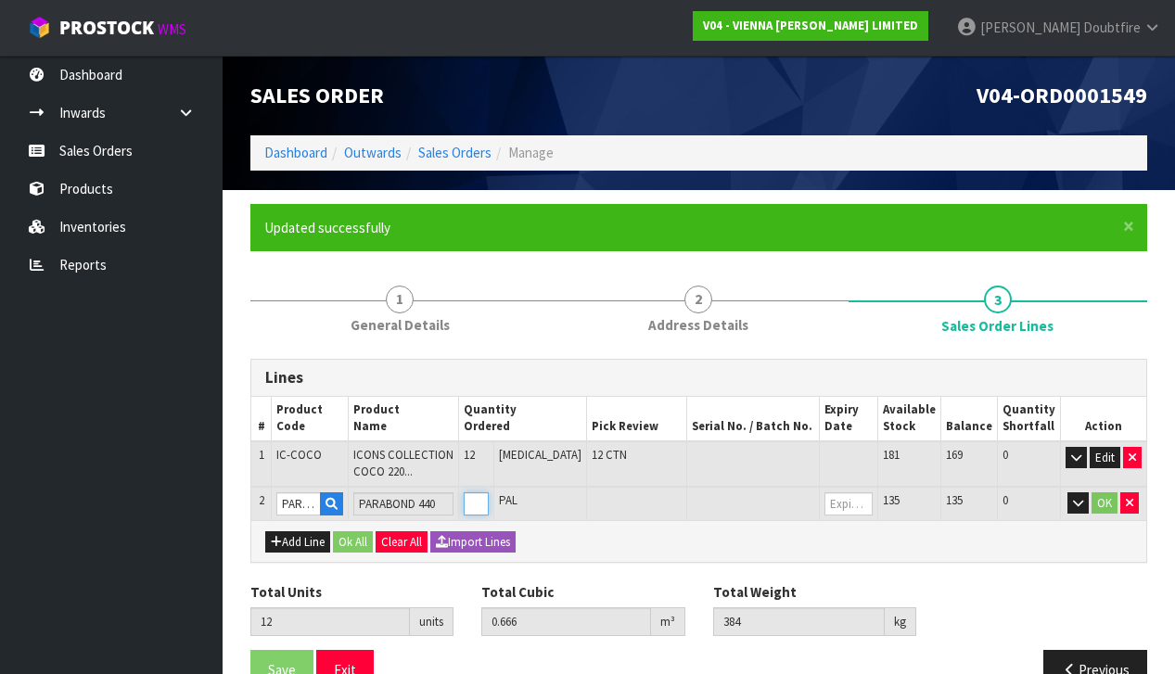
type input "13"
type input "0.6867"
type input "399.8"
click at [489, 496] on input "1" at bounding box center [476, 504] width 25 height 23
type input "2"
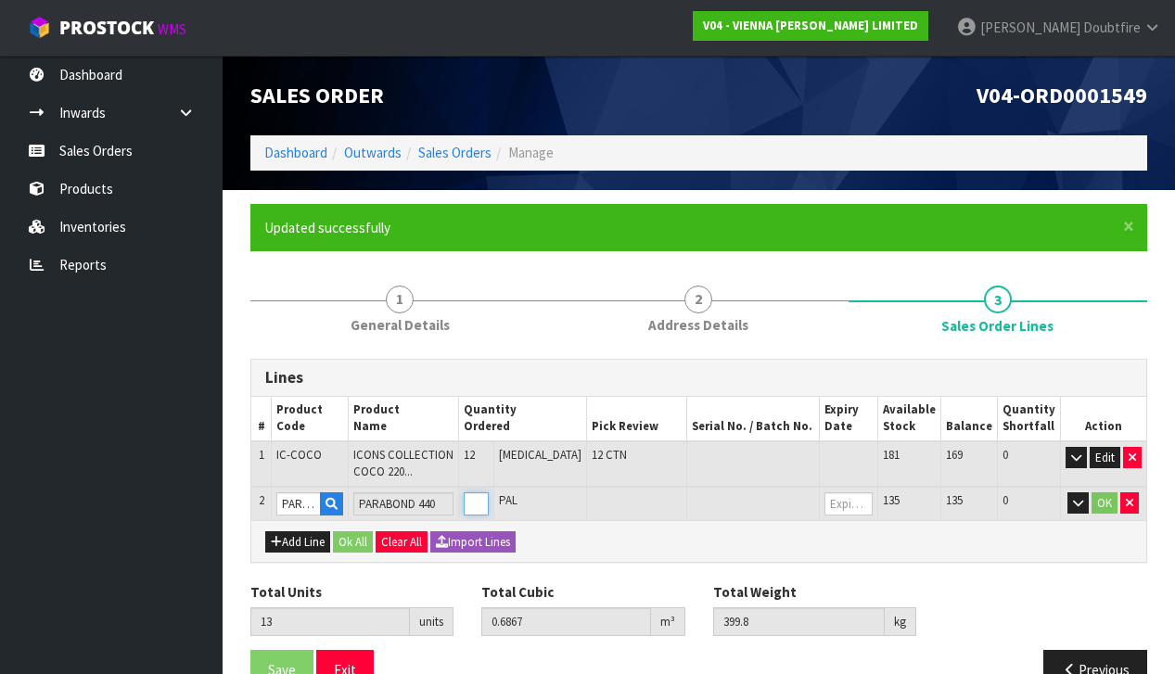
type input "14"
type input "0.7074"
type input "415.6"
click at [489, 496] on input "2" at bounding box center [476, 504] width 25 height 23
type input "3"
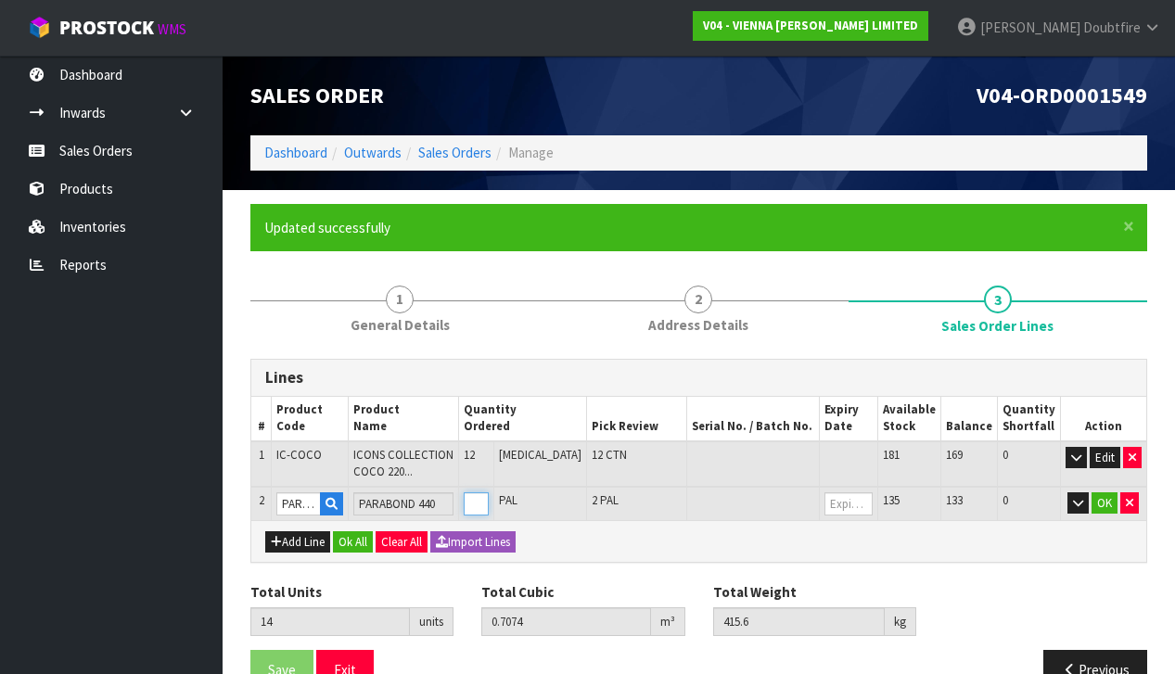
type input "15"
type input "0.7281"
type input "431.4"
click at [489, 496] on input "3" at bounding box center [476, 504] width 25 height 23
click at [1103, 502] on button "OK" at bounding box center [1105, 504] width 26 height 22
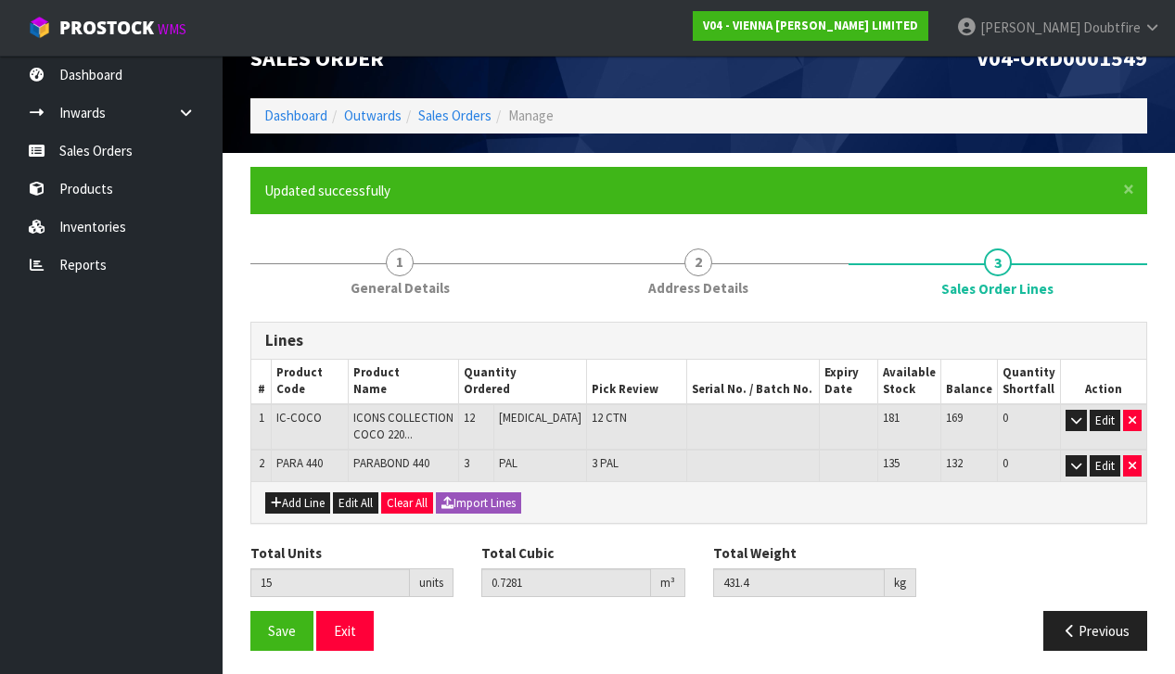
scroll to position [36, 0]
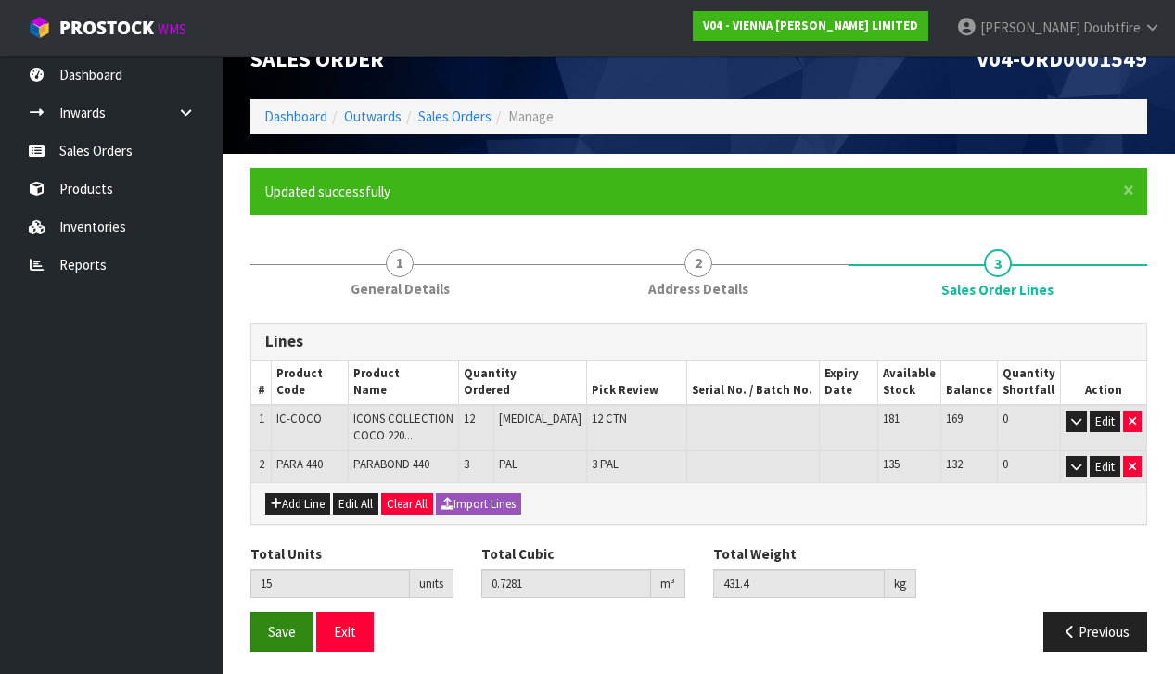
click at [262, 633] on button "Save" at bounding box center [281, 632] width 63 height 40
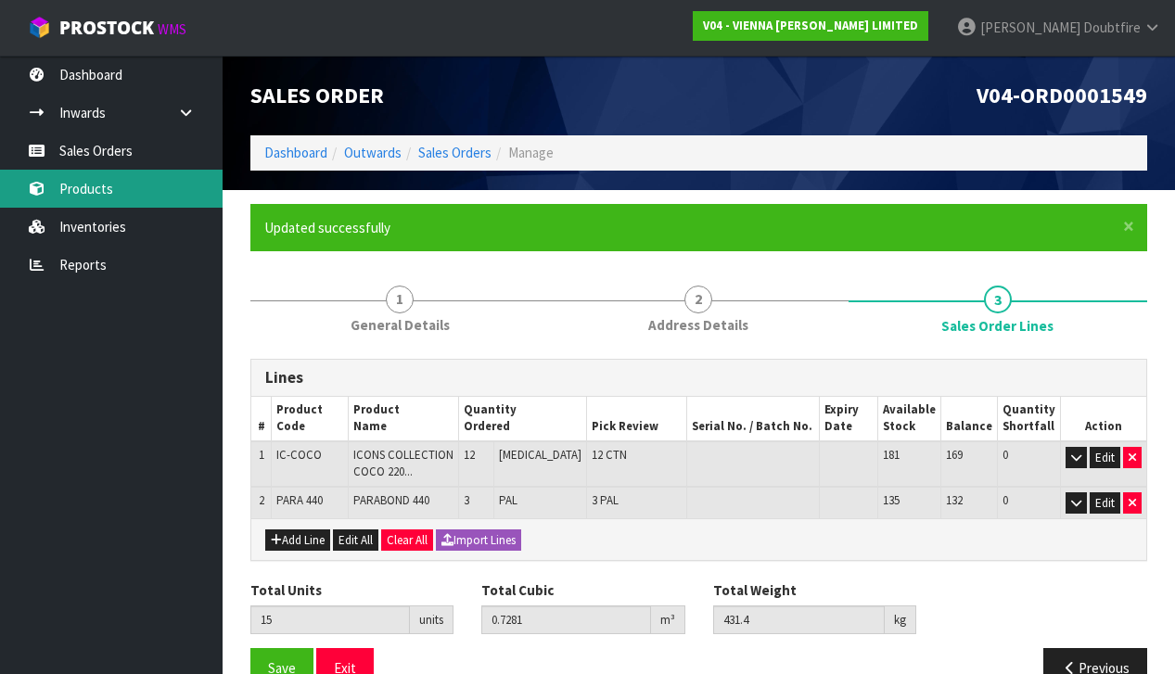
click at [90, 195] on link "Products" at bounding box center [111, 189] width 223 height 38
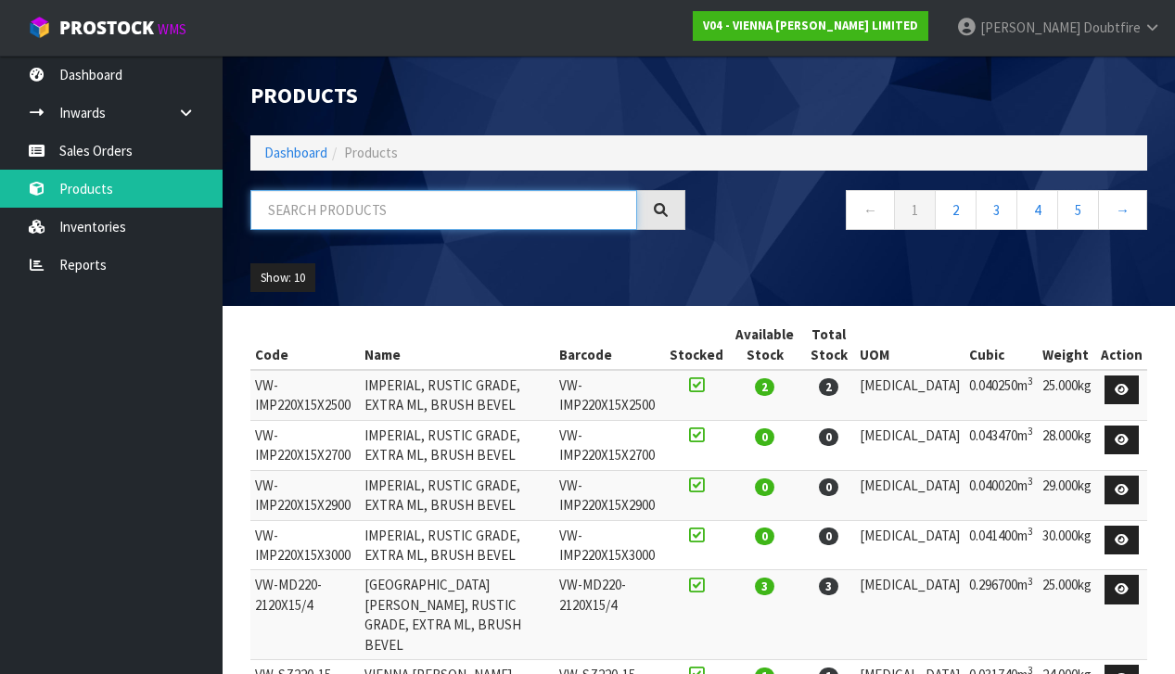
click at [306, 210] on input "text" at bounding box center [443, 210] width 387 height 40
type input "COCO"
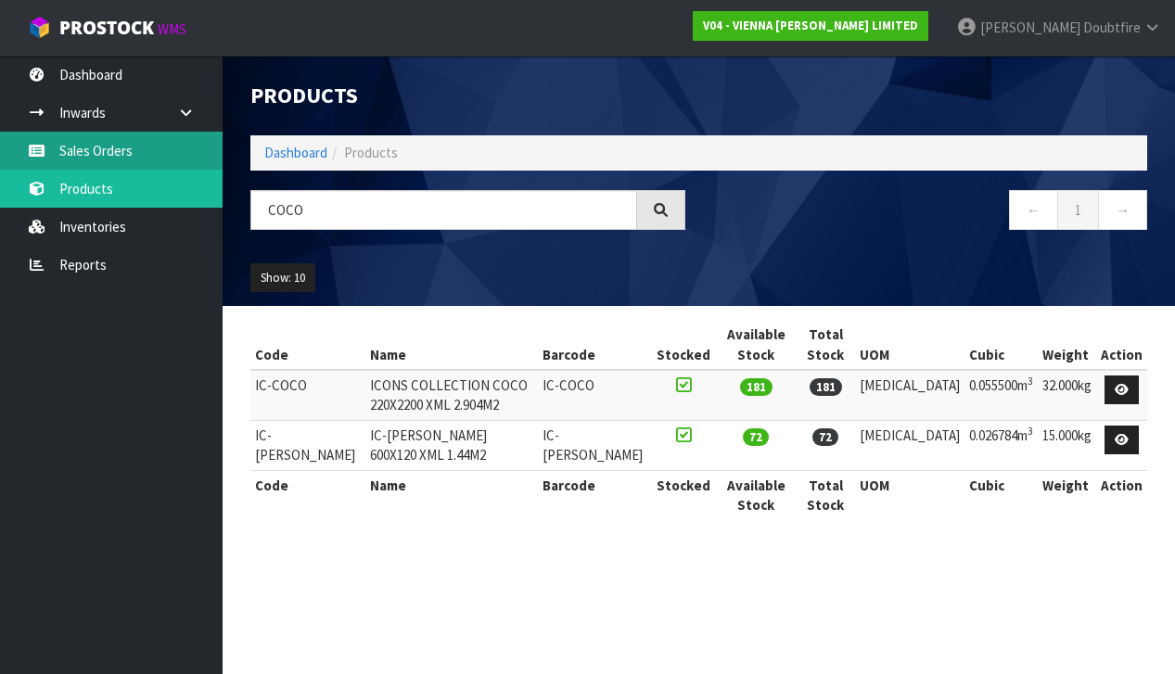
click at [103, 147] on link "Sales Orders" at bounding box center [111, 151] width 223 height 38
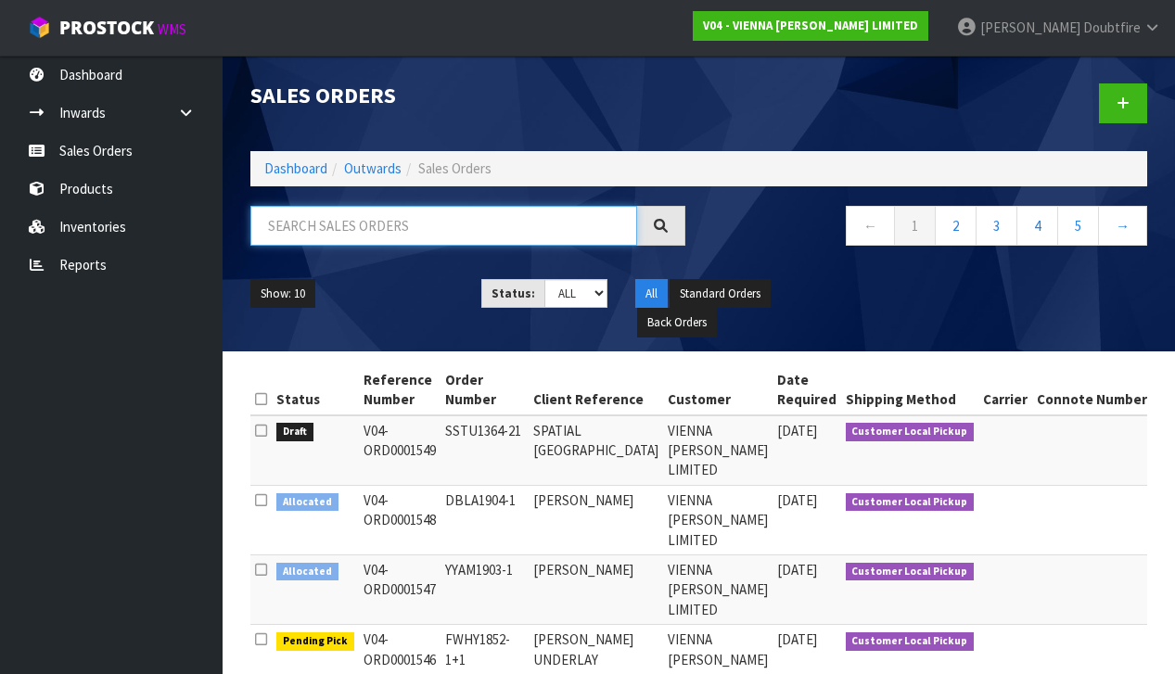
paste input "CMUL1762-2"
type input "CMUL1762-2"
